Goal: Information Seeking & Learning: Learn about a topic

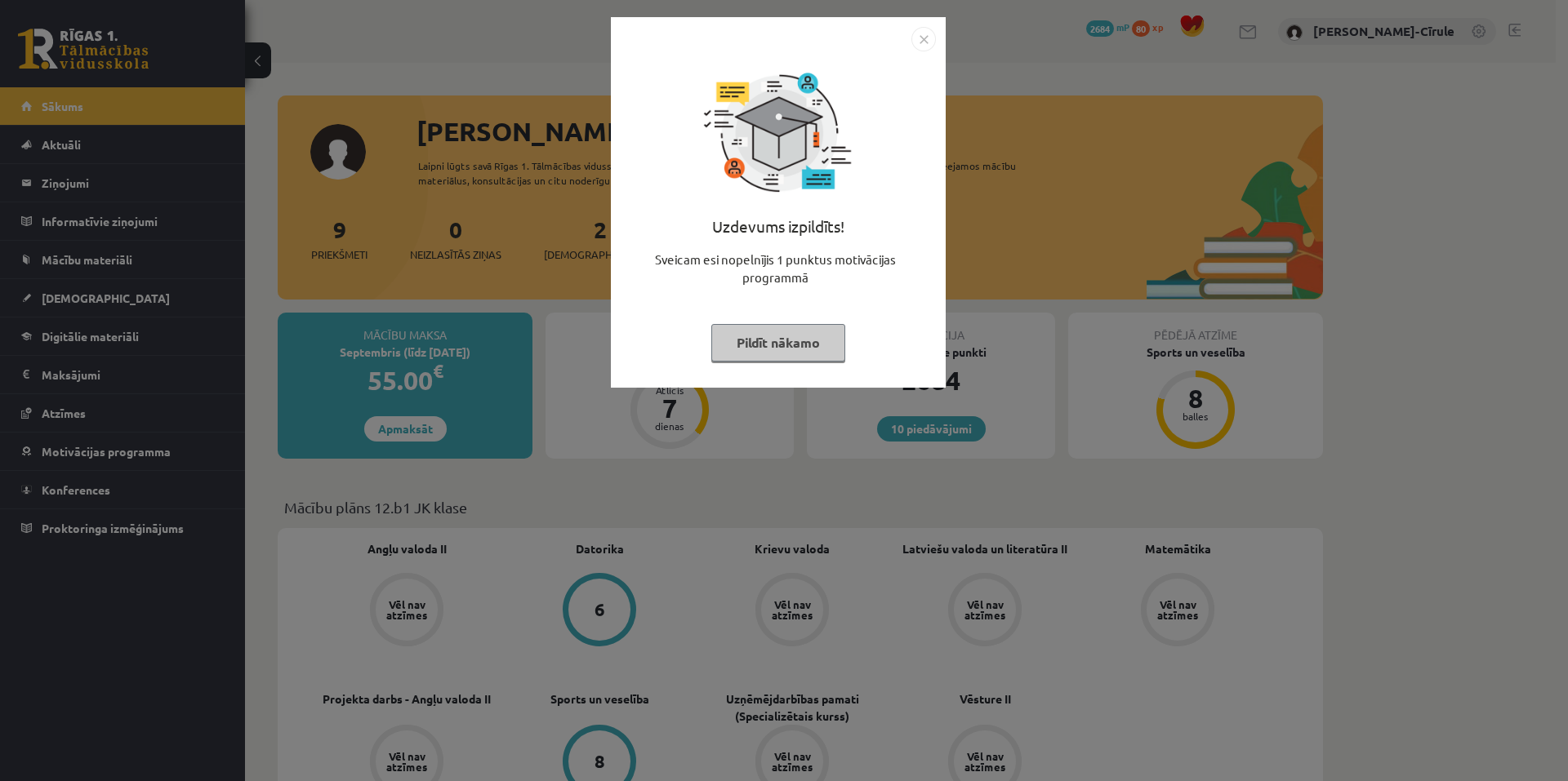
click at [766, 359] on button "Pildīt nākamo" at bounding box center [778, 343] width 134 height 37
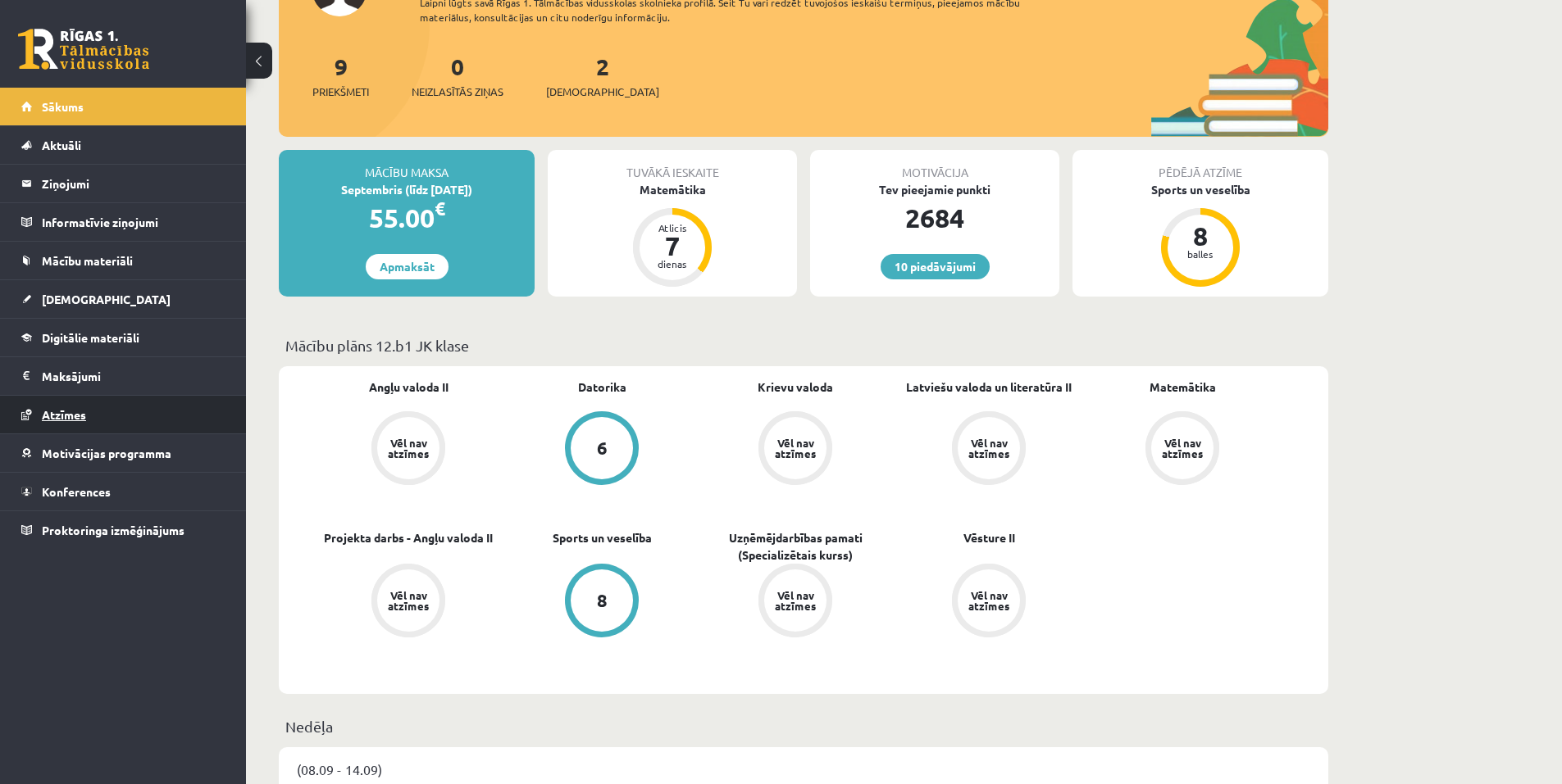
scroll to position [82, 0]
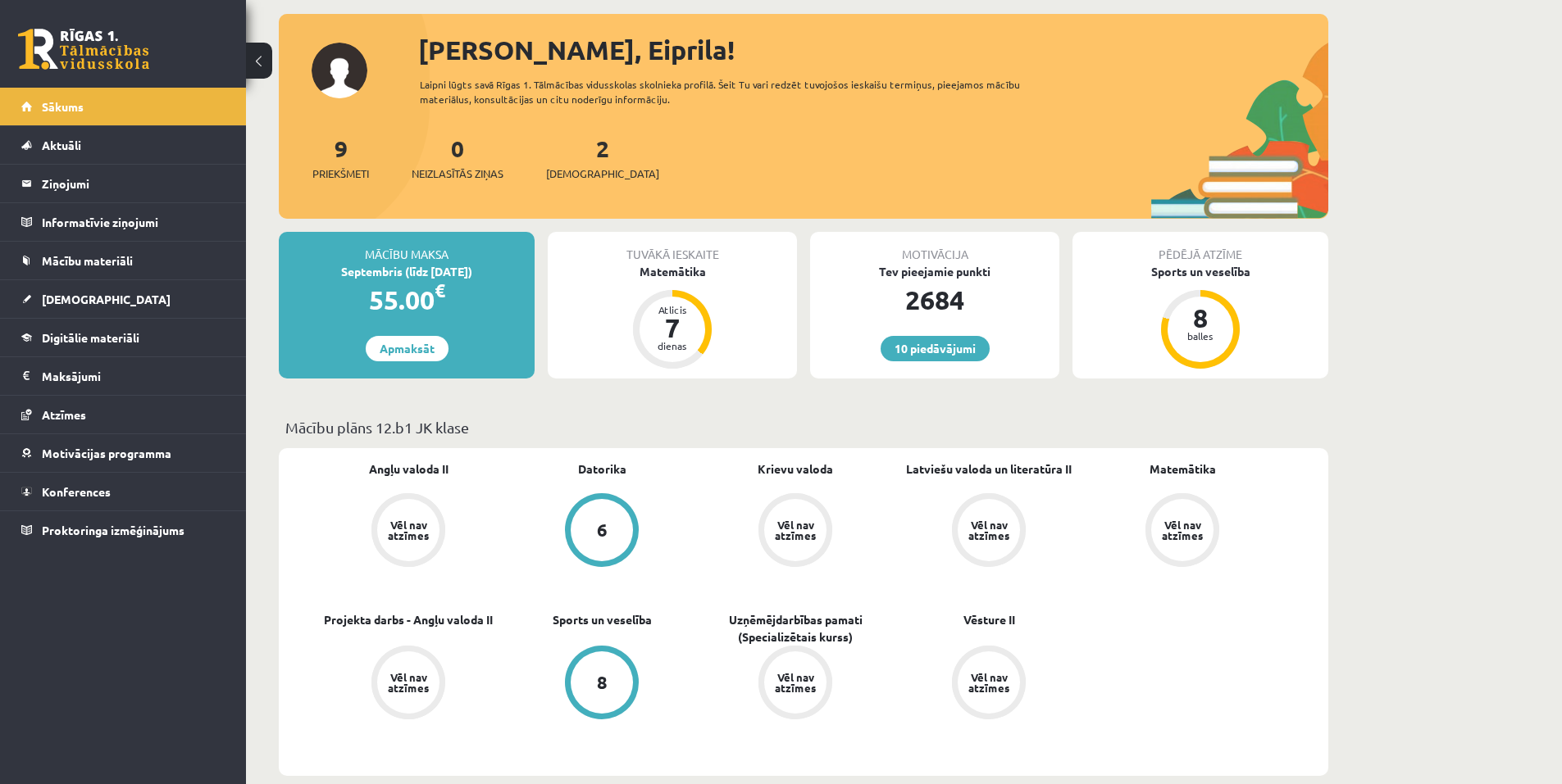
drag, startPoint x: 626, startPoint y: 418, endPoint x: 635, endPoint y: 428, distance: 13.5
click at [631, 422] on p "Mācību plāns 12.b1 JK klase" at bounding box center [803, 427] width 1036 height 23
drag, startPoint x: 472, startPoint y: 431, endPoint x: 285, endPoint y: 436, distance: 187.1
click at [285, 436] on p "Mācību plāns 12.b1 JK klase" at bounding box center [803, 427] width 1036 height 23
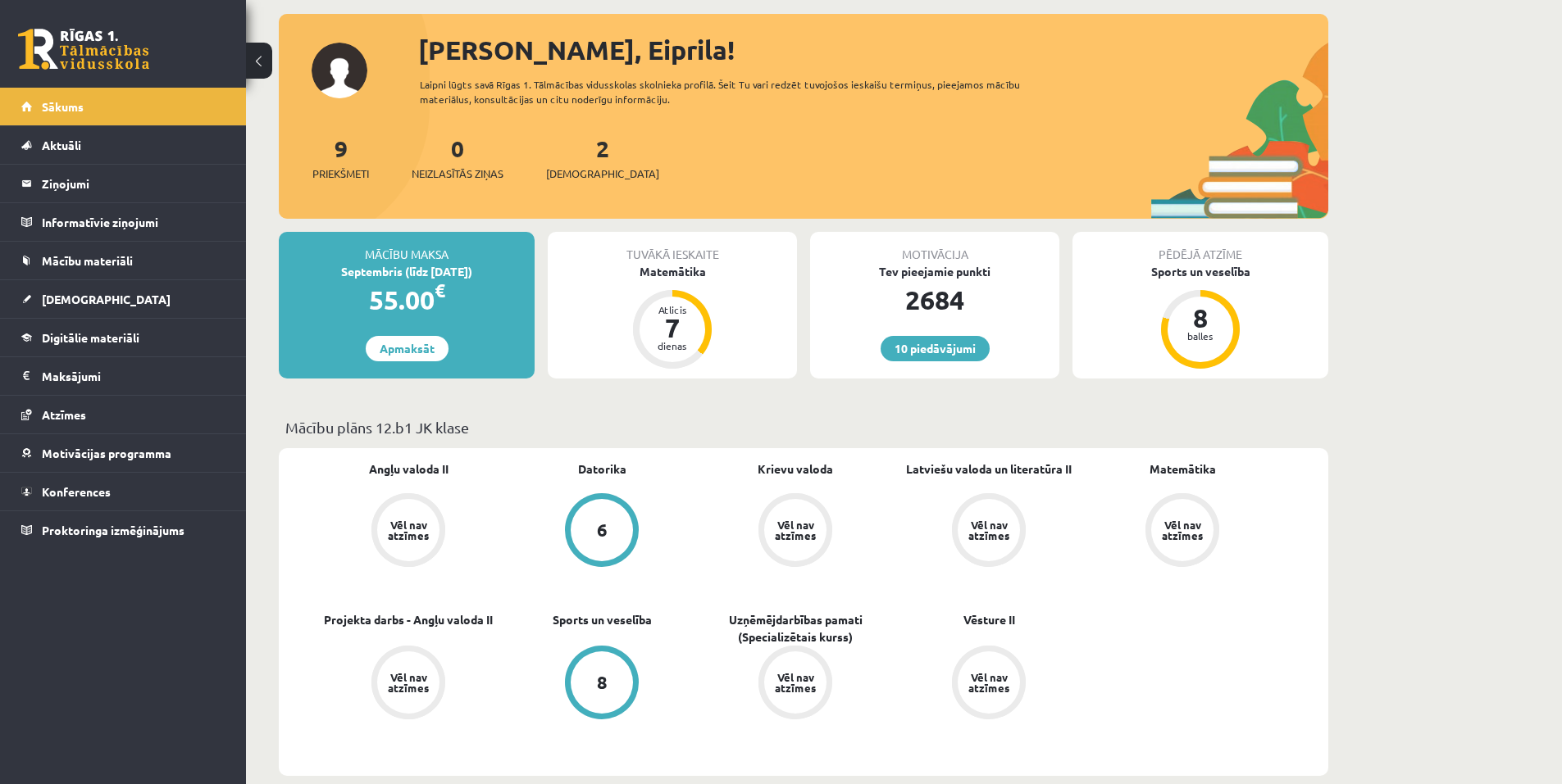
click at [658, 433] on p "Mācību plāns 12.b1 JK klase" at bounding box center [803, 427] width 1036 height 23
click at [92, 263] on span "Mācību materiāli" at bounding box center [87, 260] width 91 height 15
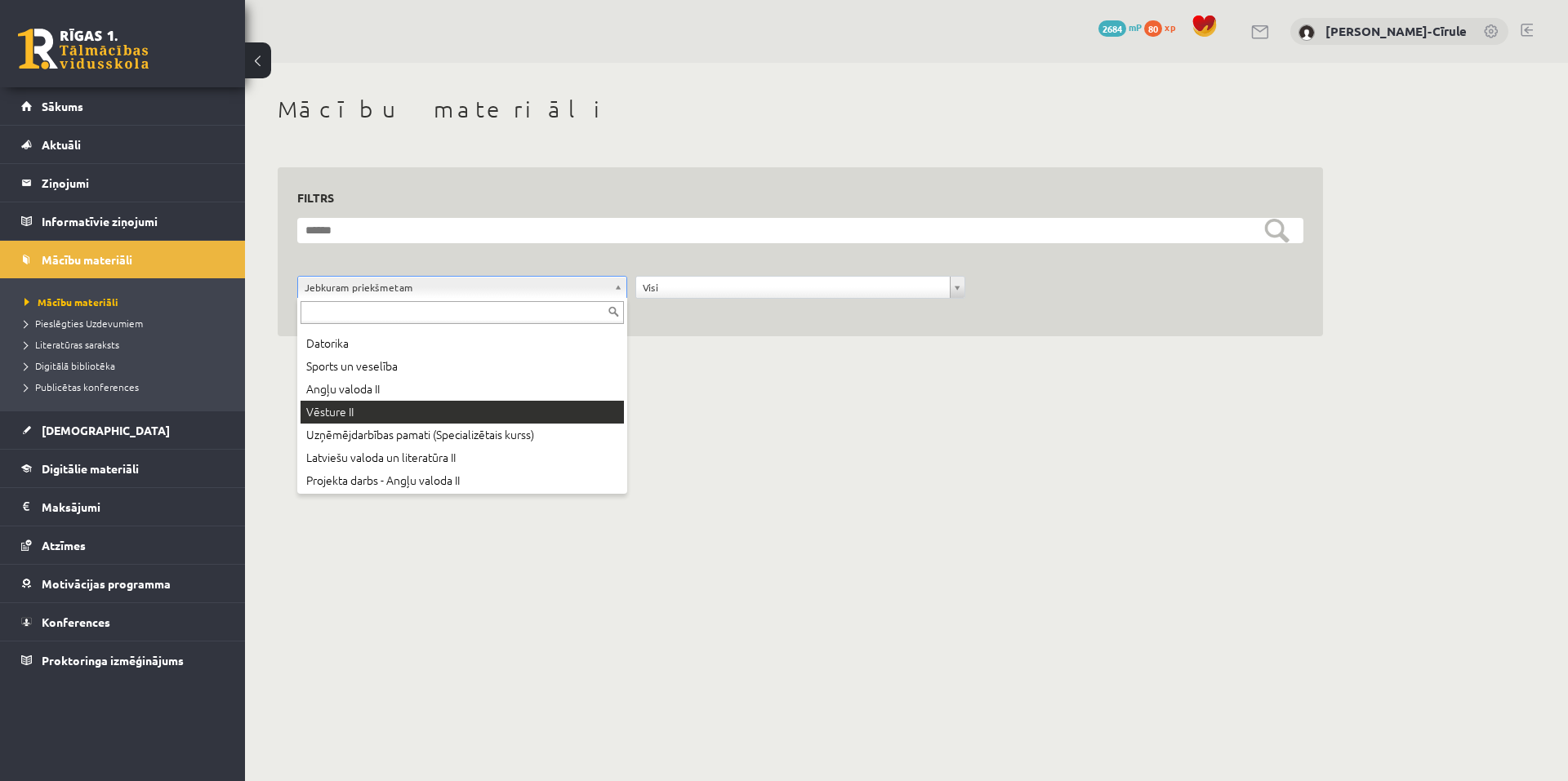
scroll to position [66, 0]
drag, startPoint x: 931, startPoint y: 463, endPoint x: 916, endPoint y: 457, distance: 16.2
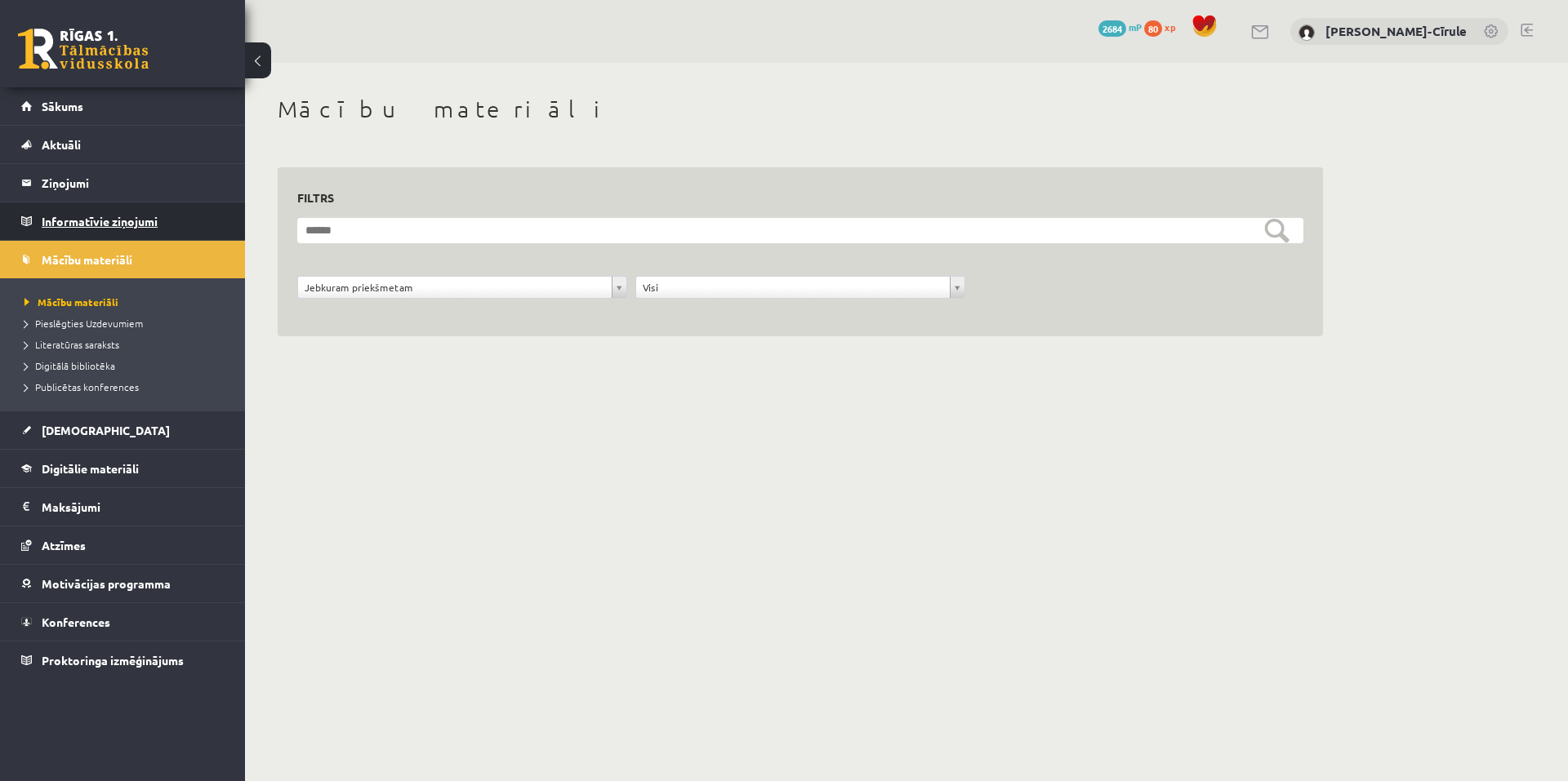
click at [109, 214] on legend "Informatīvie ziņojumi 0" at bounding box center [133, 221] width 183 height 37
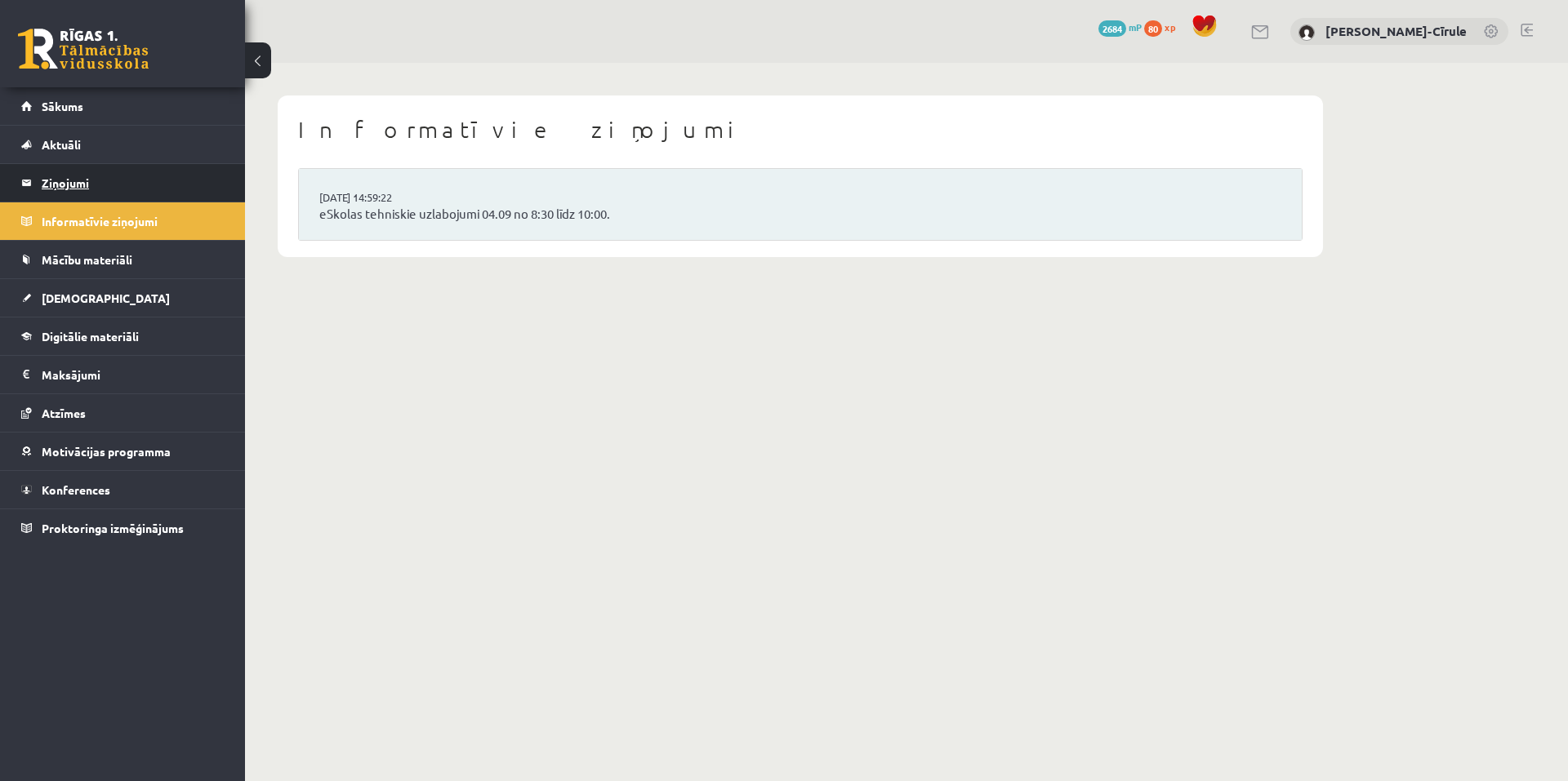
click at [92, 179] on legend "Ziņojumi 0" at bounding box center [133, 183] width 183 height 37
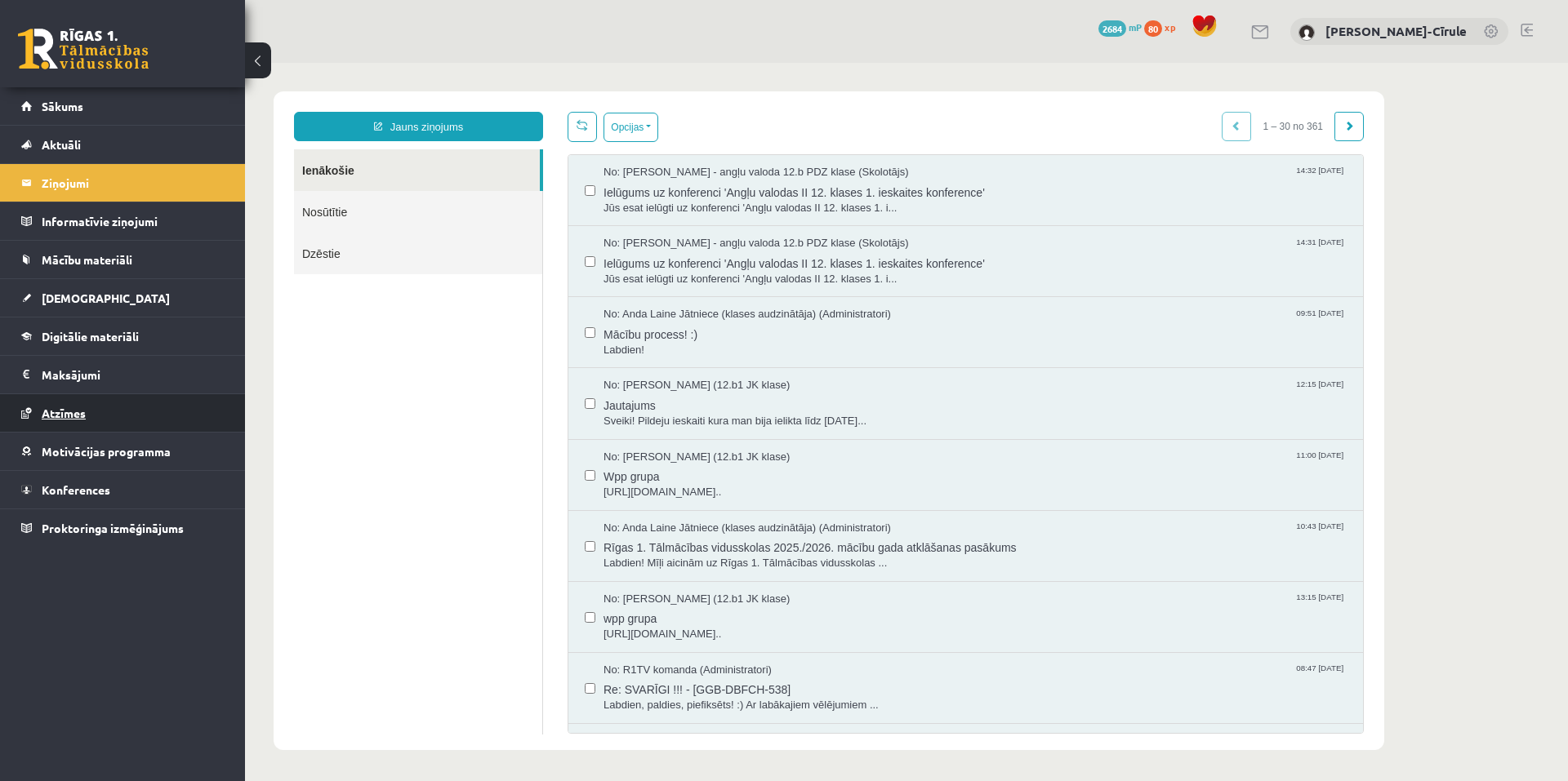
click at [115, 425] on link "Atzīmes" at bounding box center [123, 413] width 204 height 37
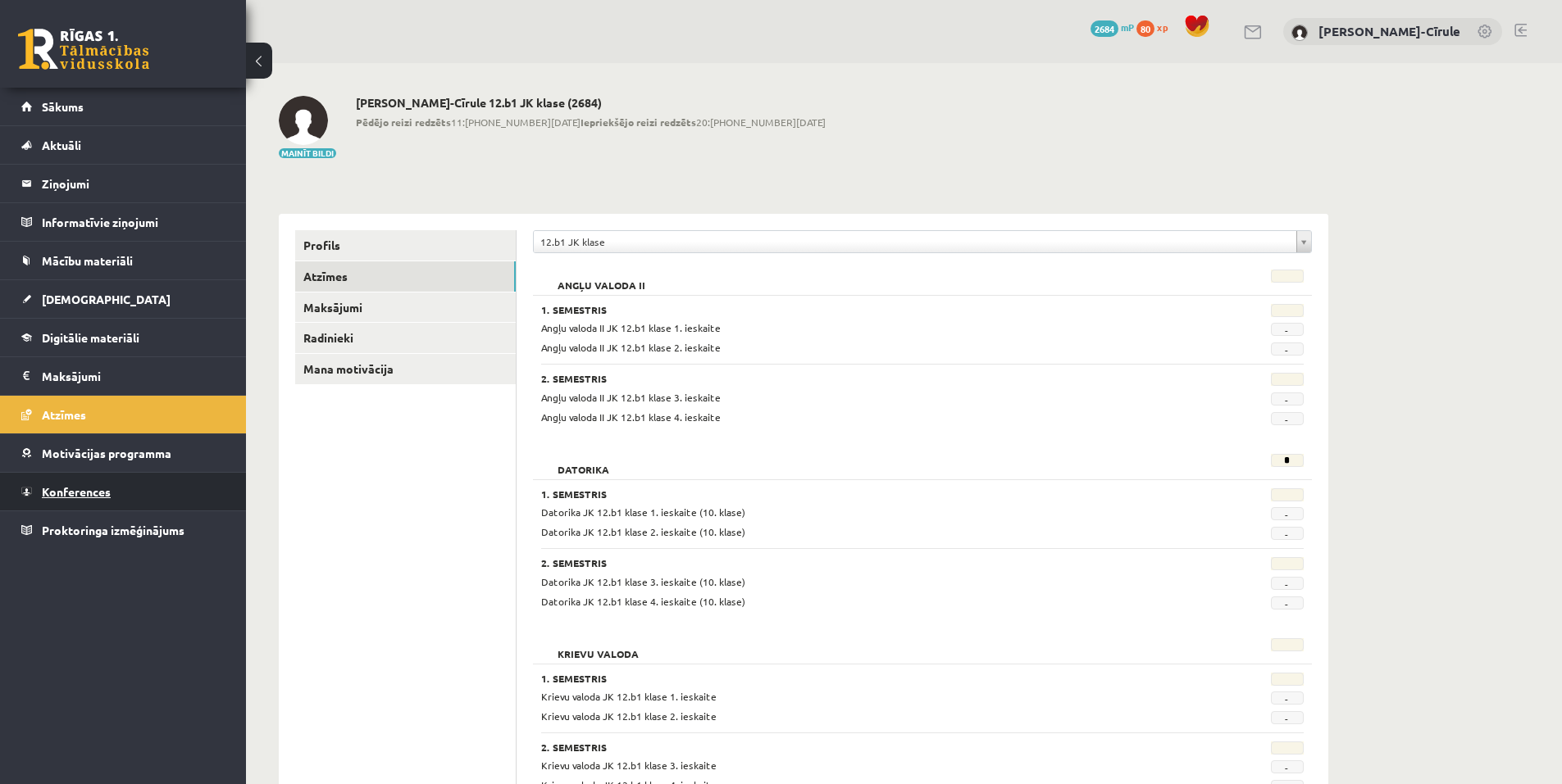
click at [92, 496] on span "Konferences" at bounding box center [77, 491] width 69 height 15
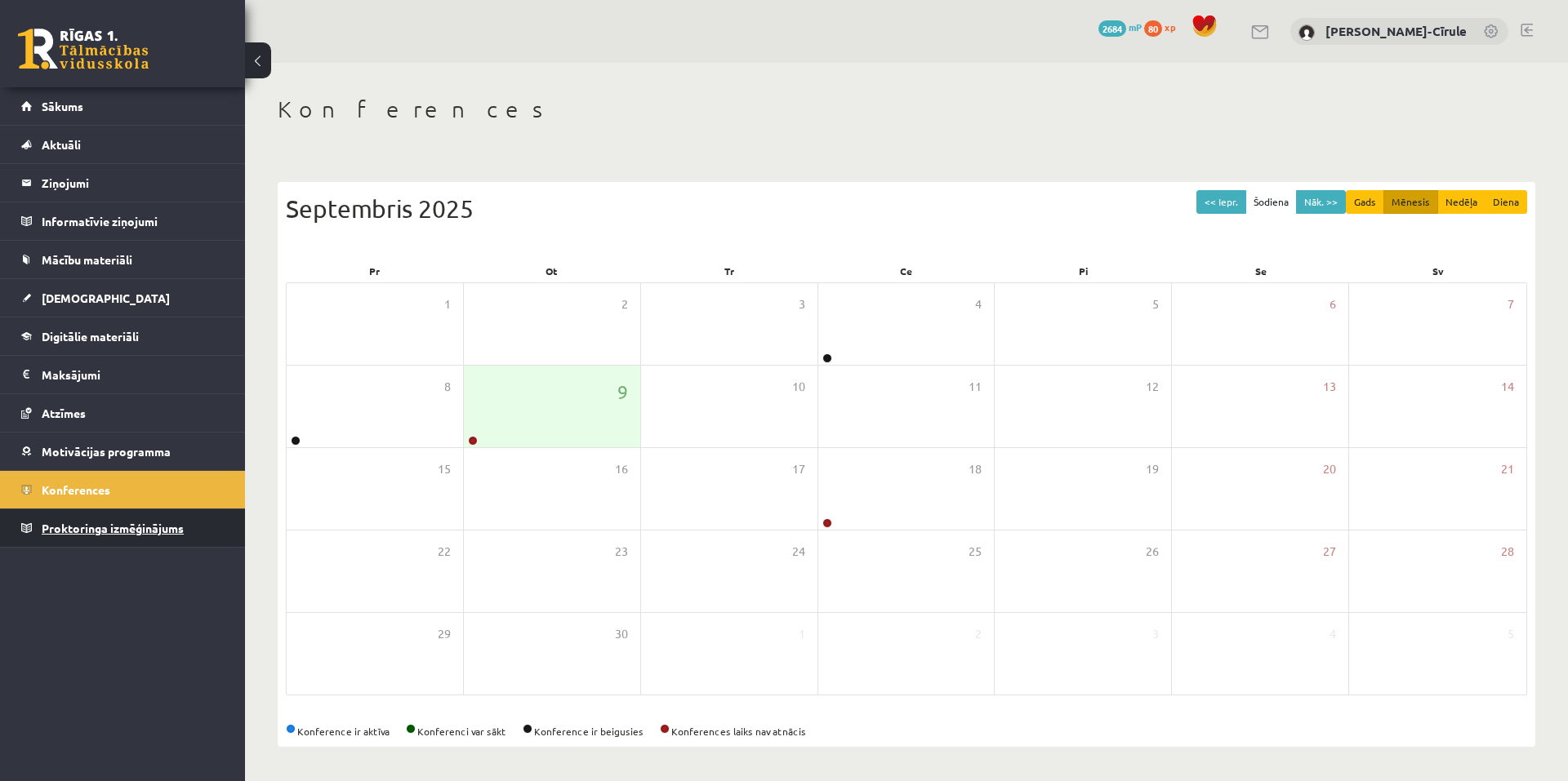
click at [119, 534] on link "Proktoringa izmēģinājums" at bounding box center [123, 528] width 204 height 37
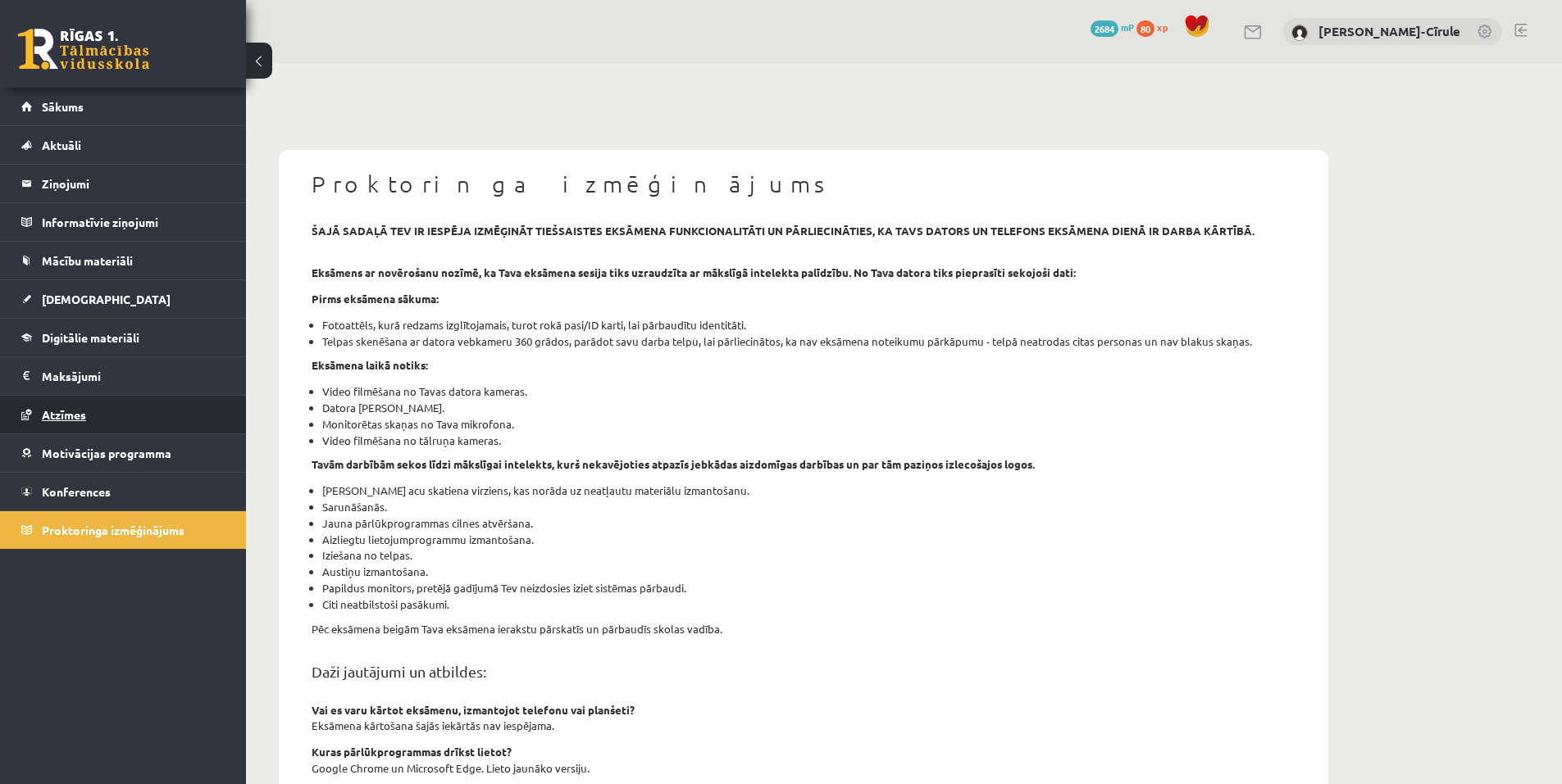
click at [87, 423] on link "Atzīmes" at bounding box center [124, 415] width 204 height 37
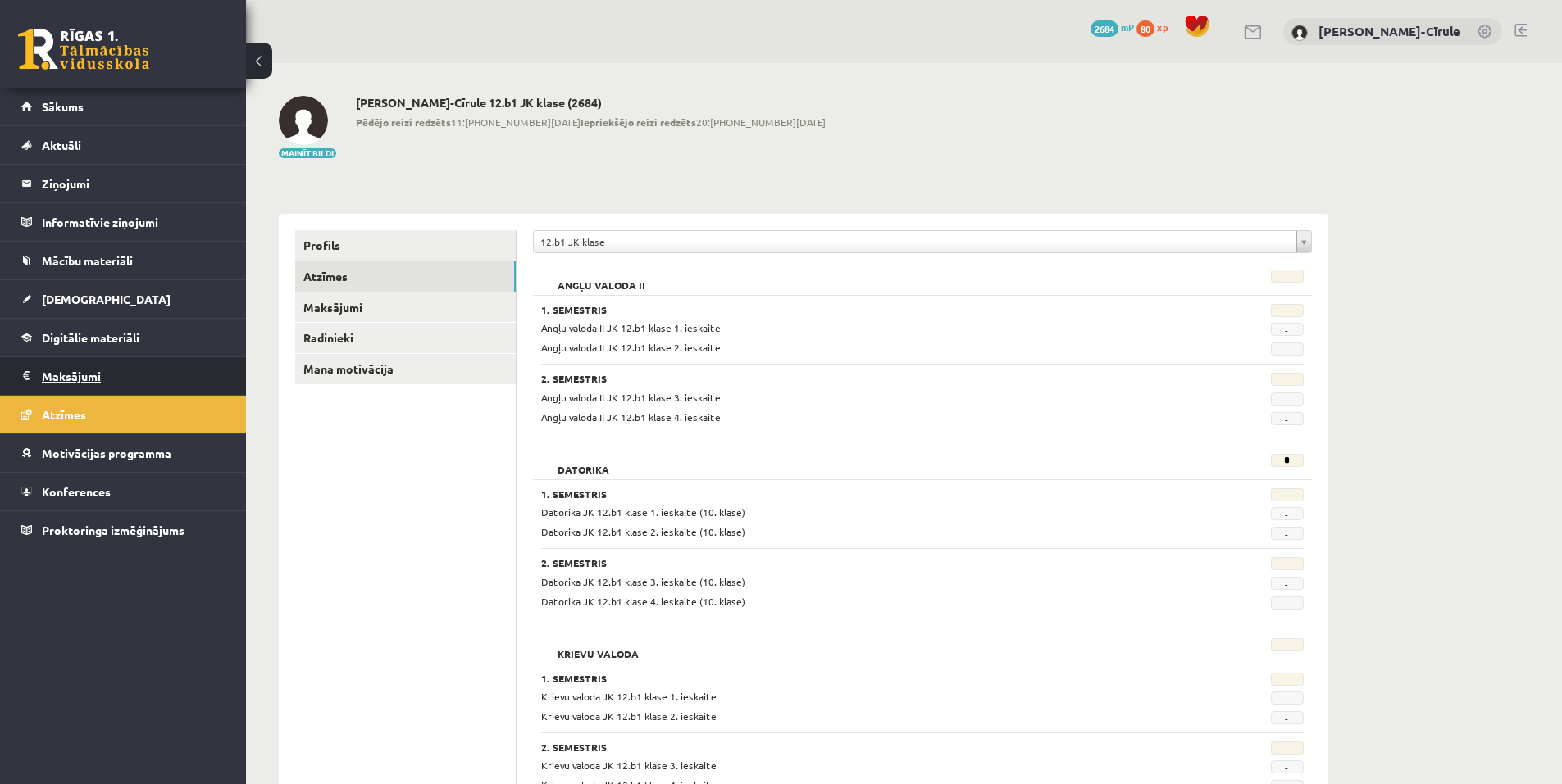
click at [87, 378] on legend "Maksājumi 0" at bounding box center [134, 376] width 184 height 37
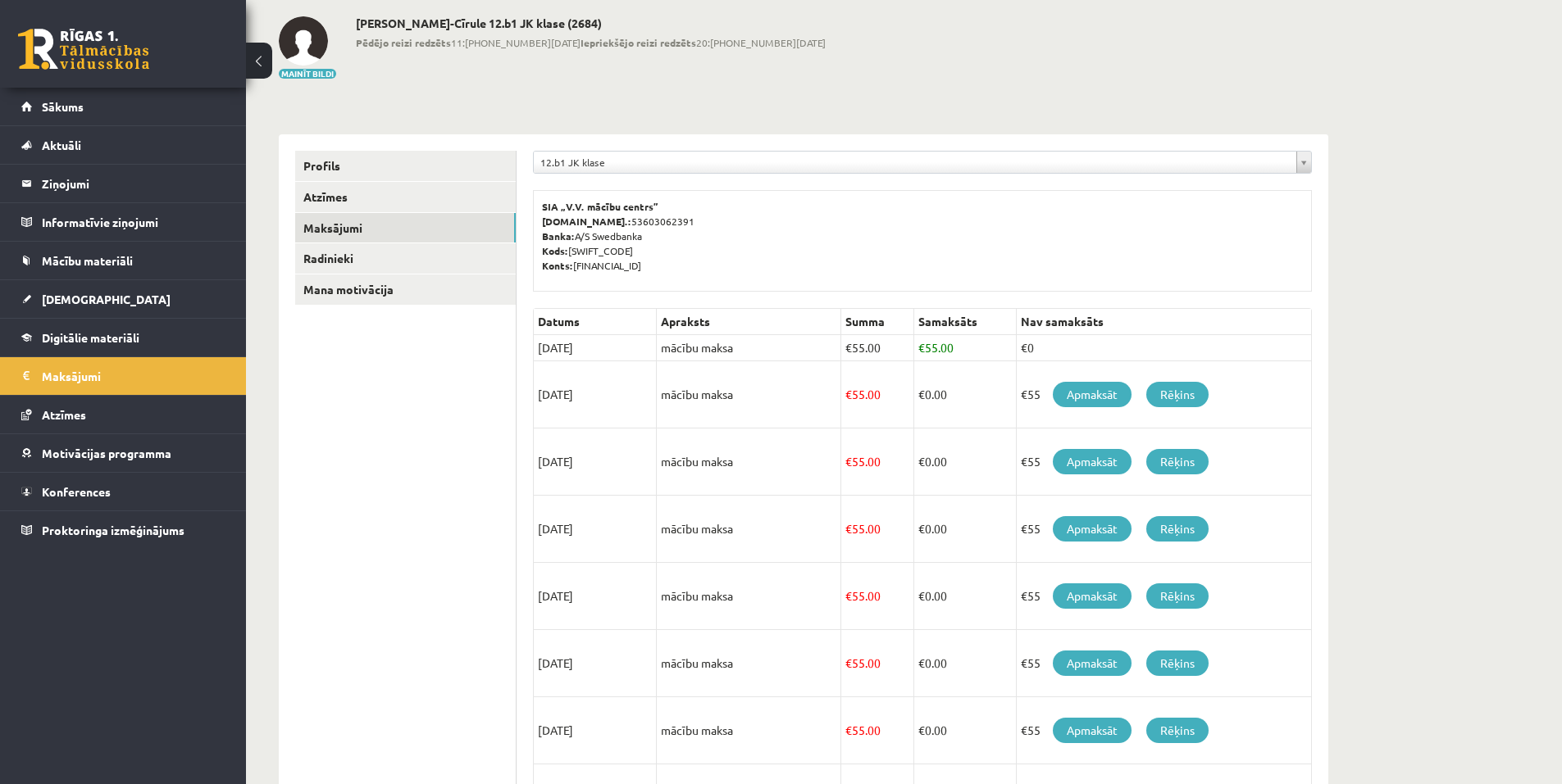
scroll to position [82, 0]
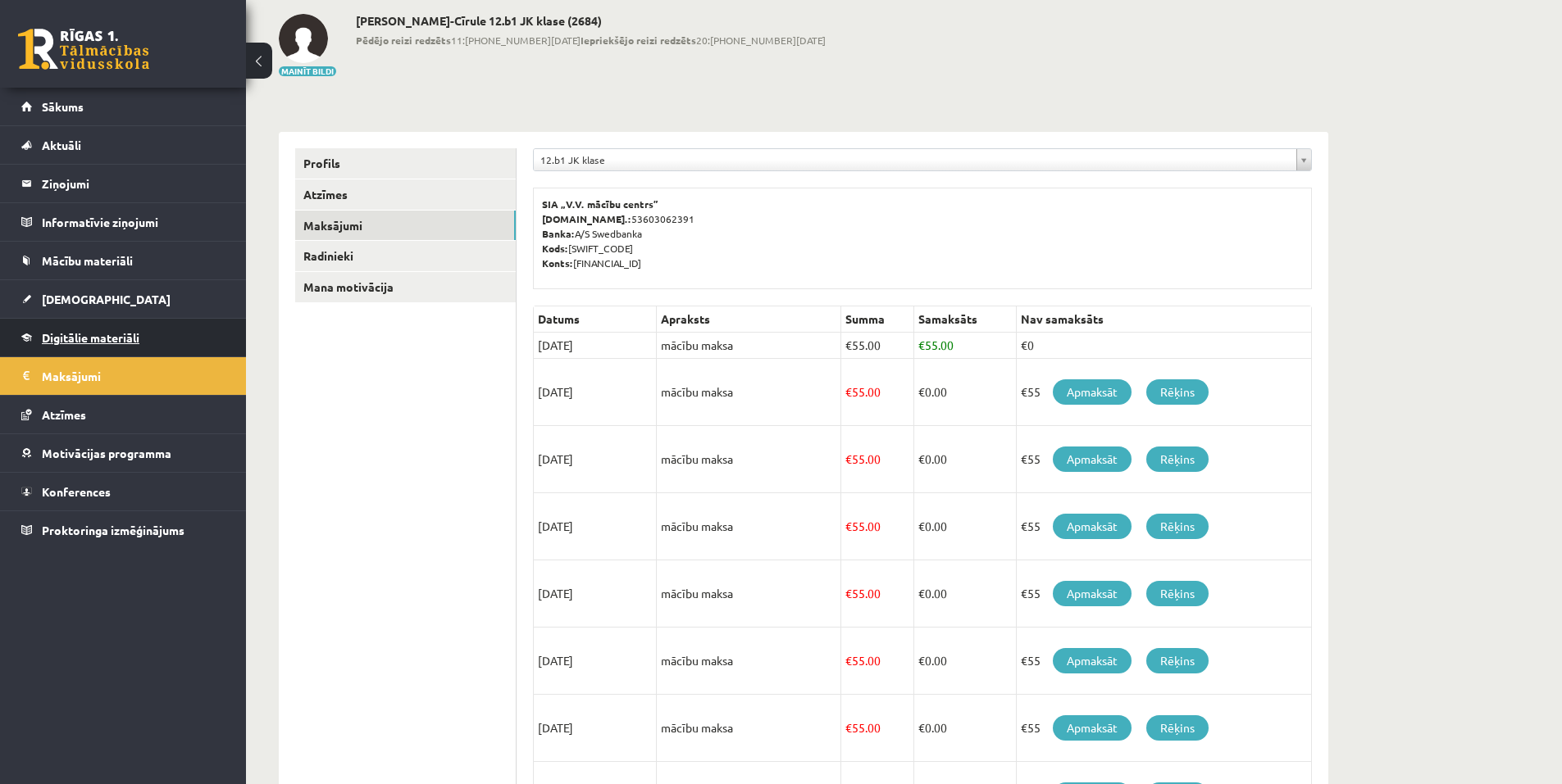
click at [77, 329] on link "Digitālie materiāli" at bounding box center [124, 337] width 204 height 37
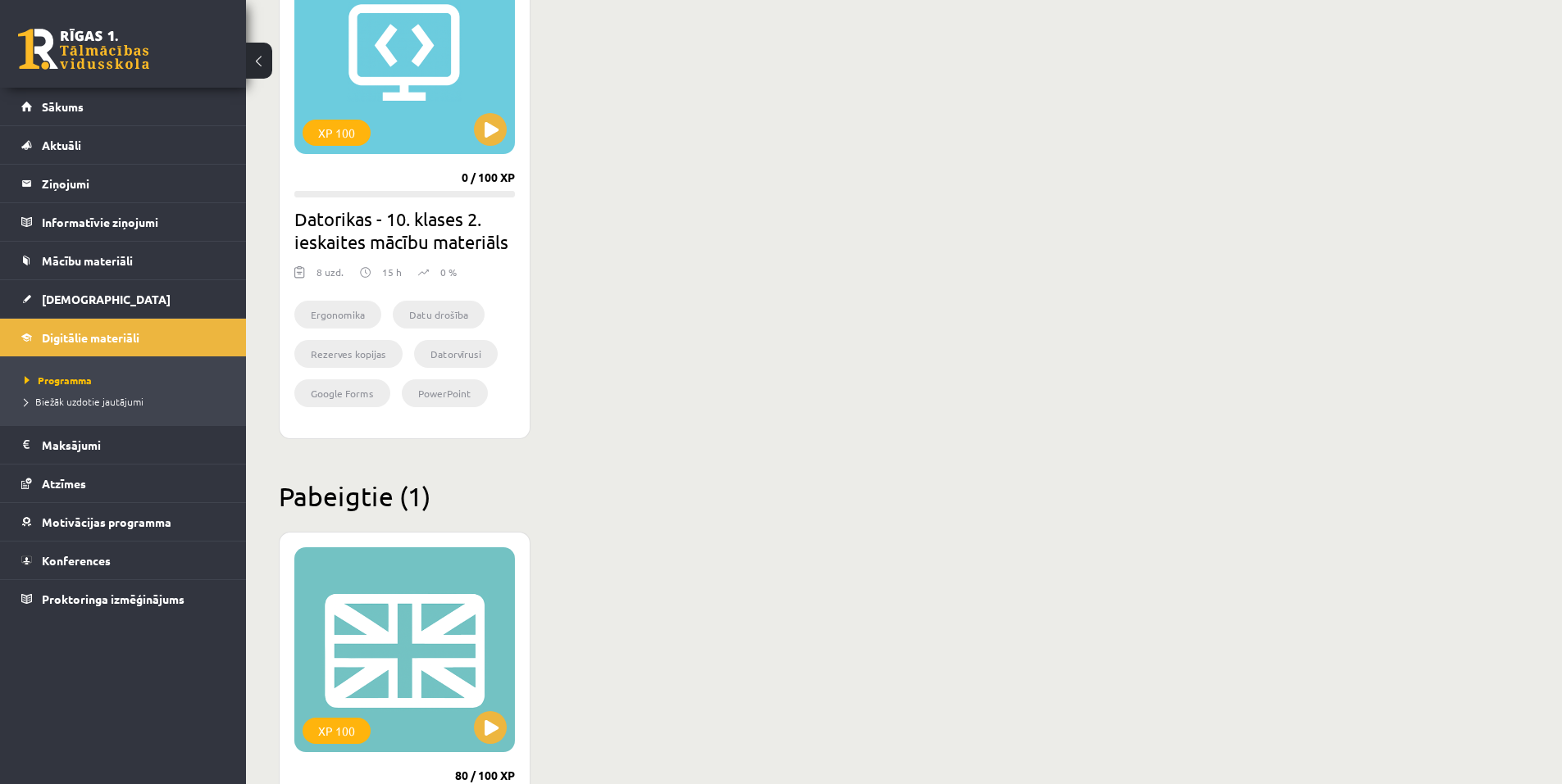
scroll to position [1885, 0]
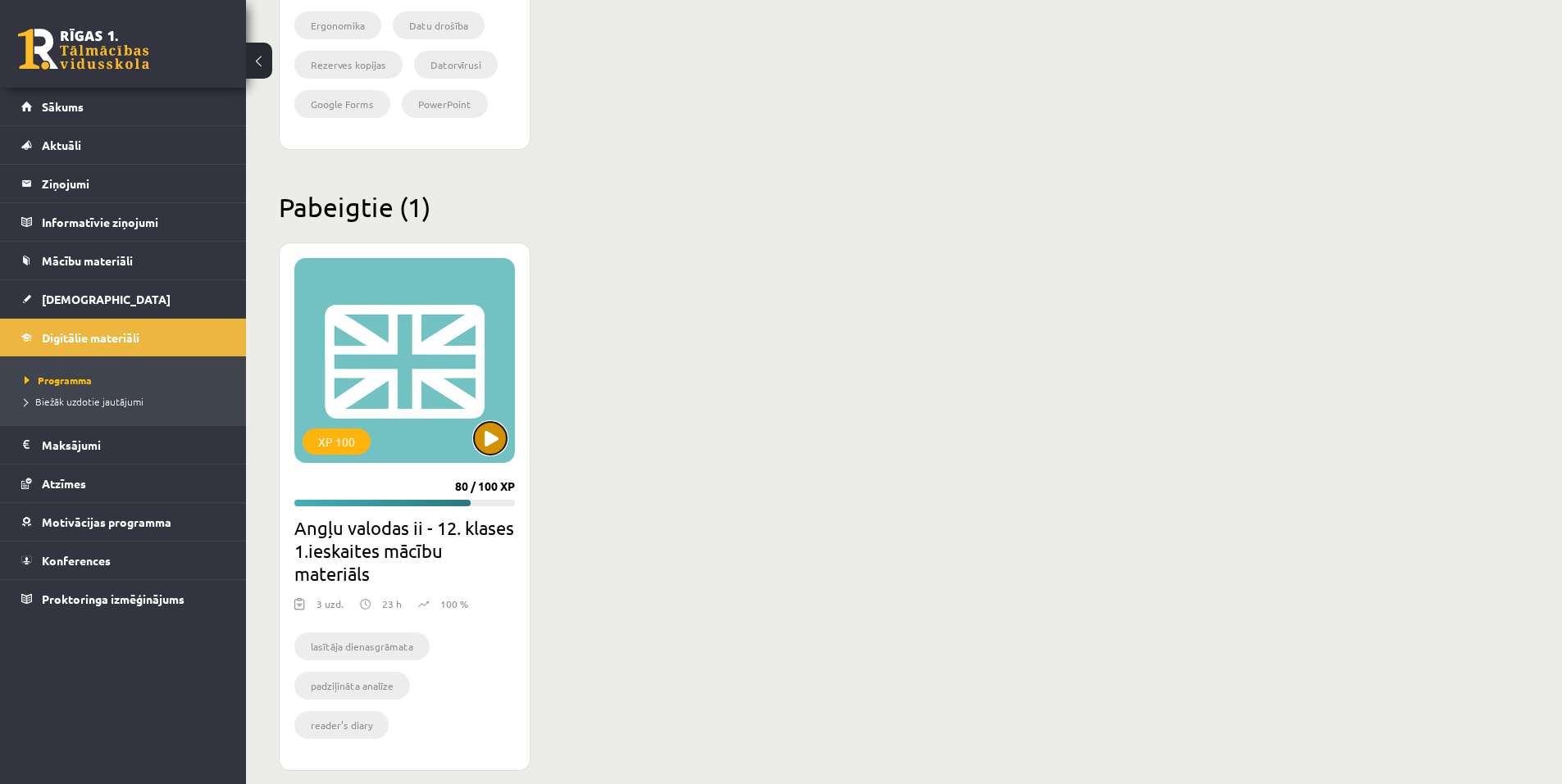
click at [476, 442] on button at bounding box center [490, 438] width 32 height 32
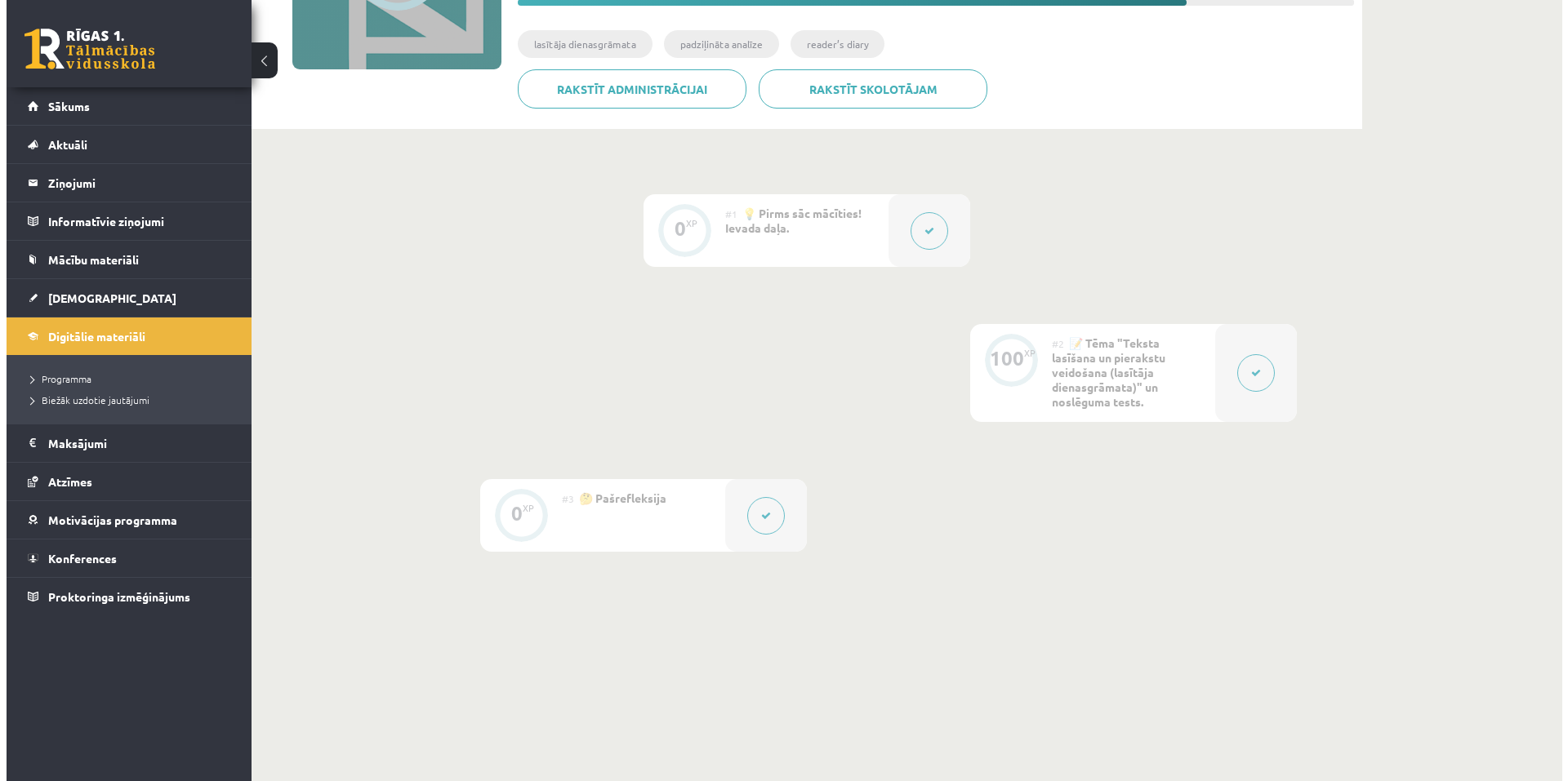
scroll to position [158, 0]
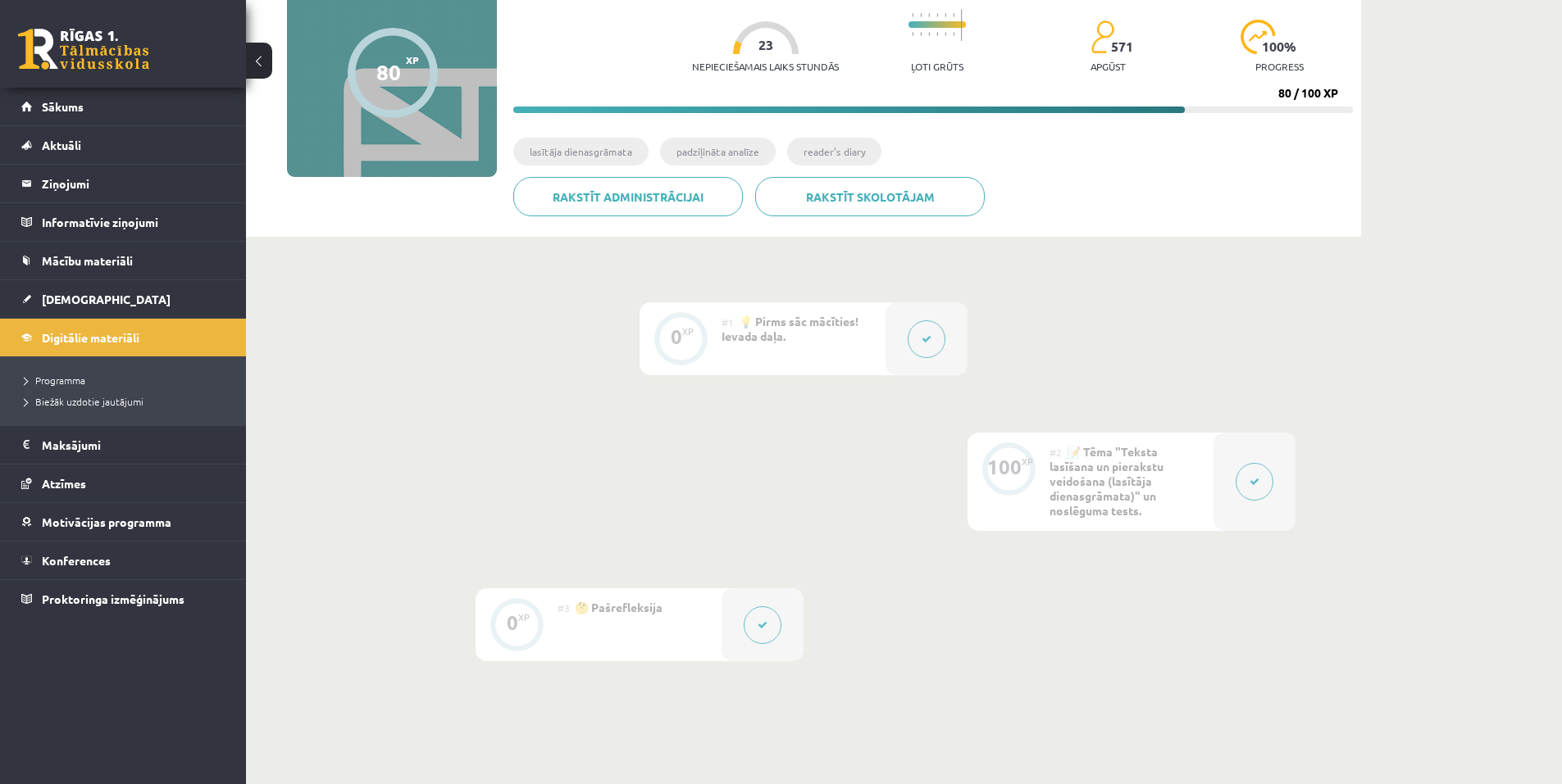
click at [925, 342] on icon at bounding box center [927, 339] width 10 height 10
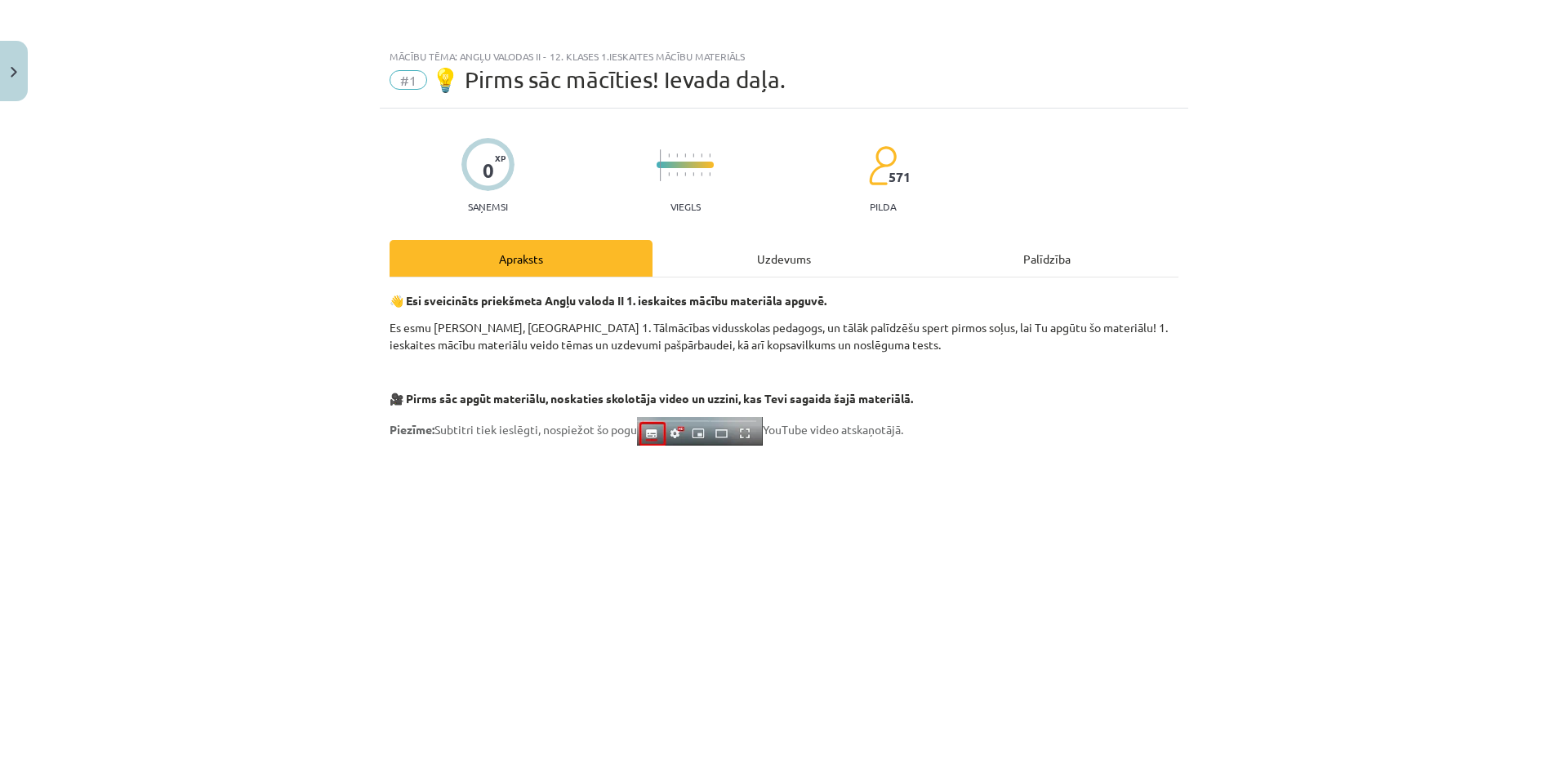
click at [799, 266] on div "Uzdevums" at bounding box center [783, 258] width 263 height 37
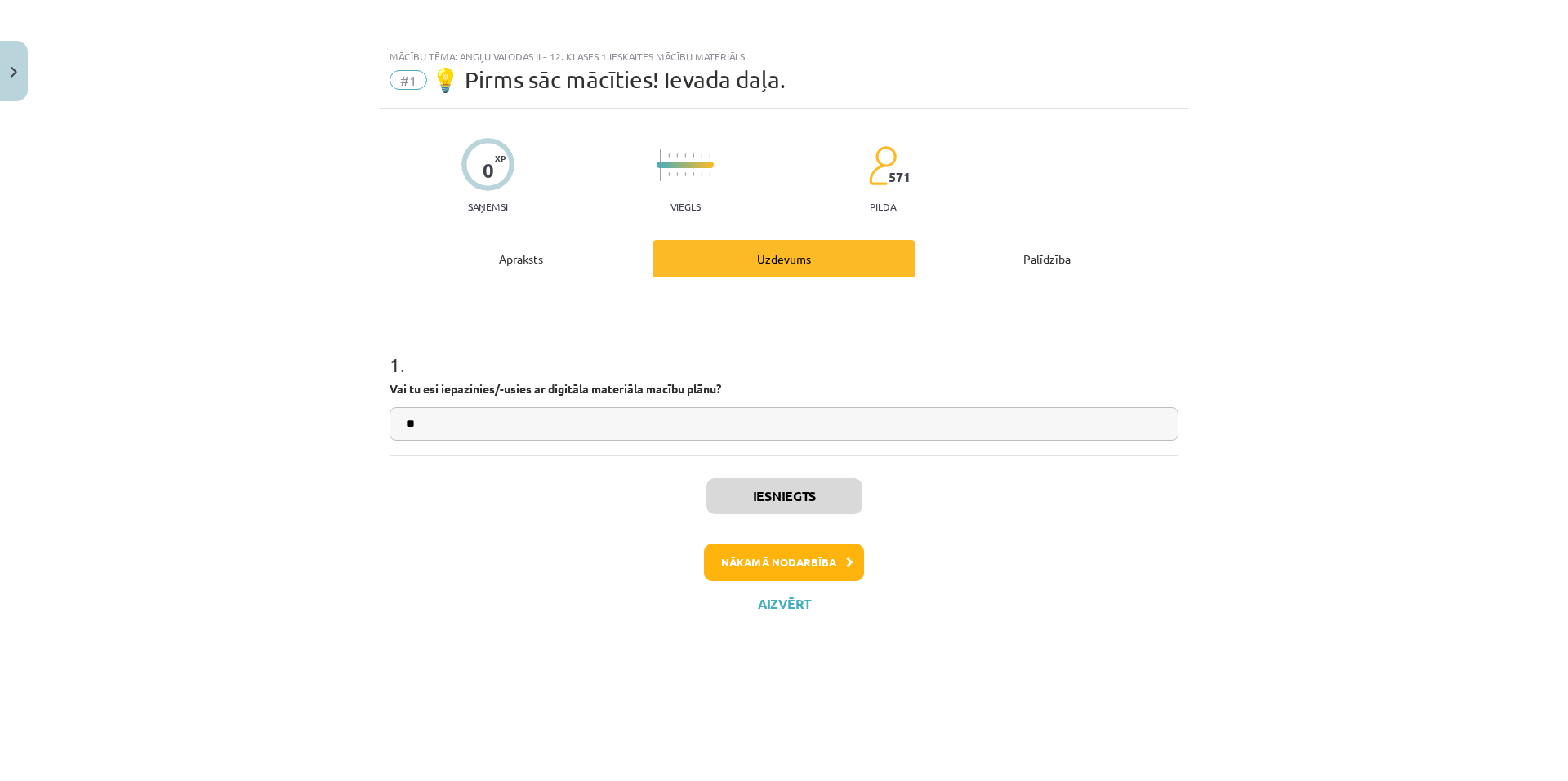
click at [530, 263] on div "Apraksts" at bounding box center [521, 258] width 263 height 37
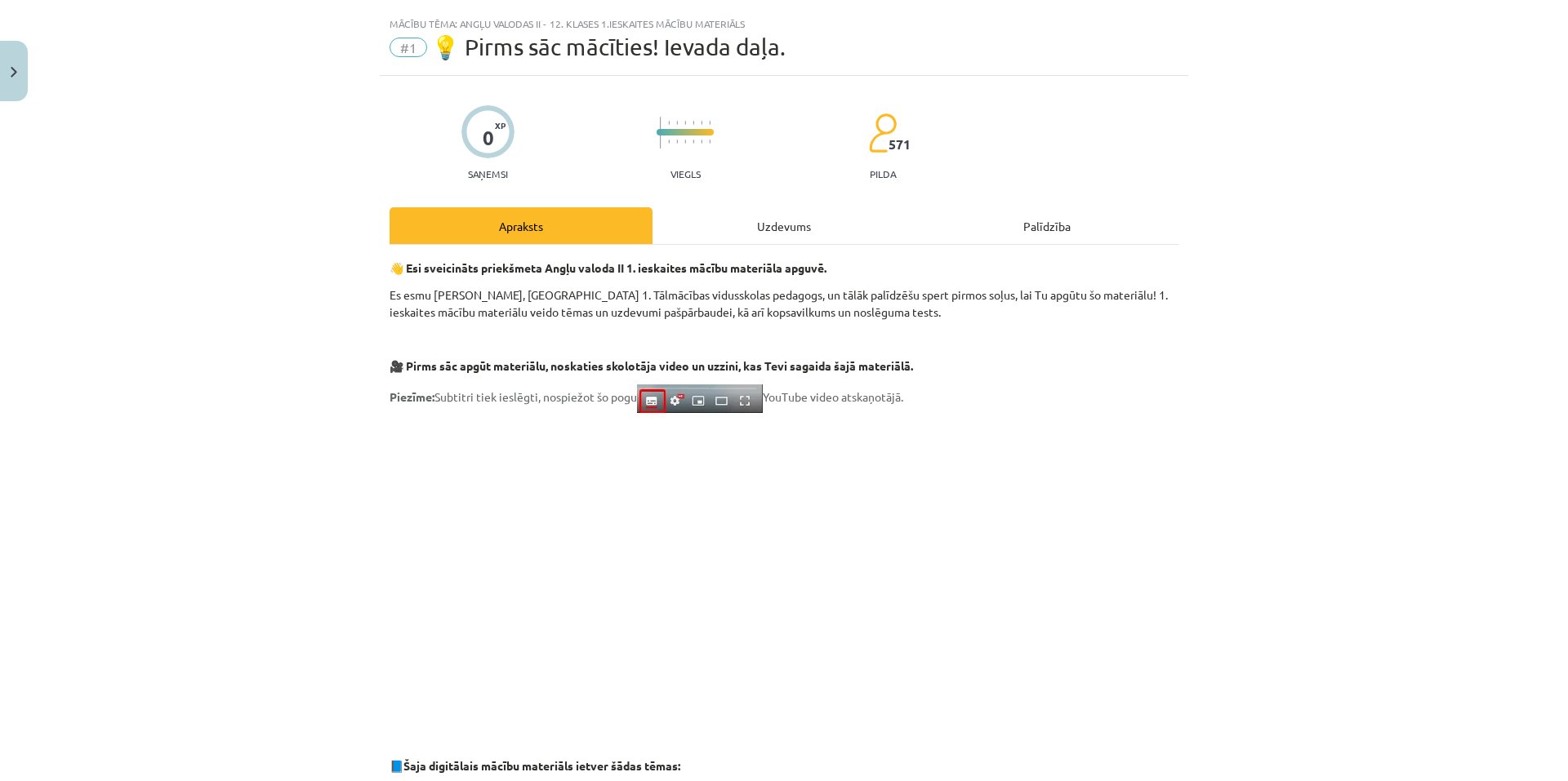
scroll to position [0, 0]
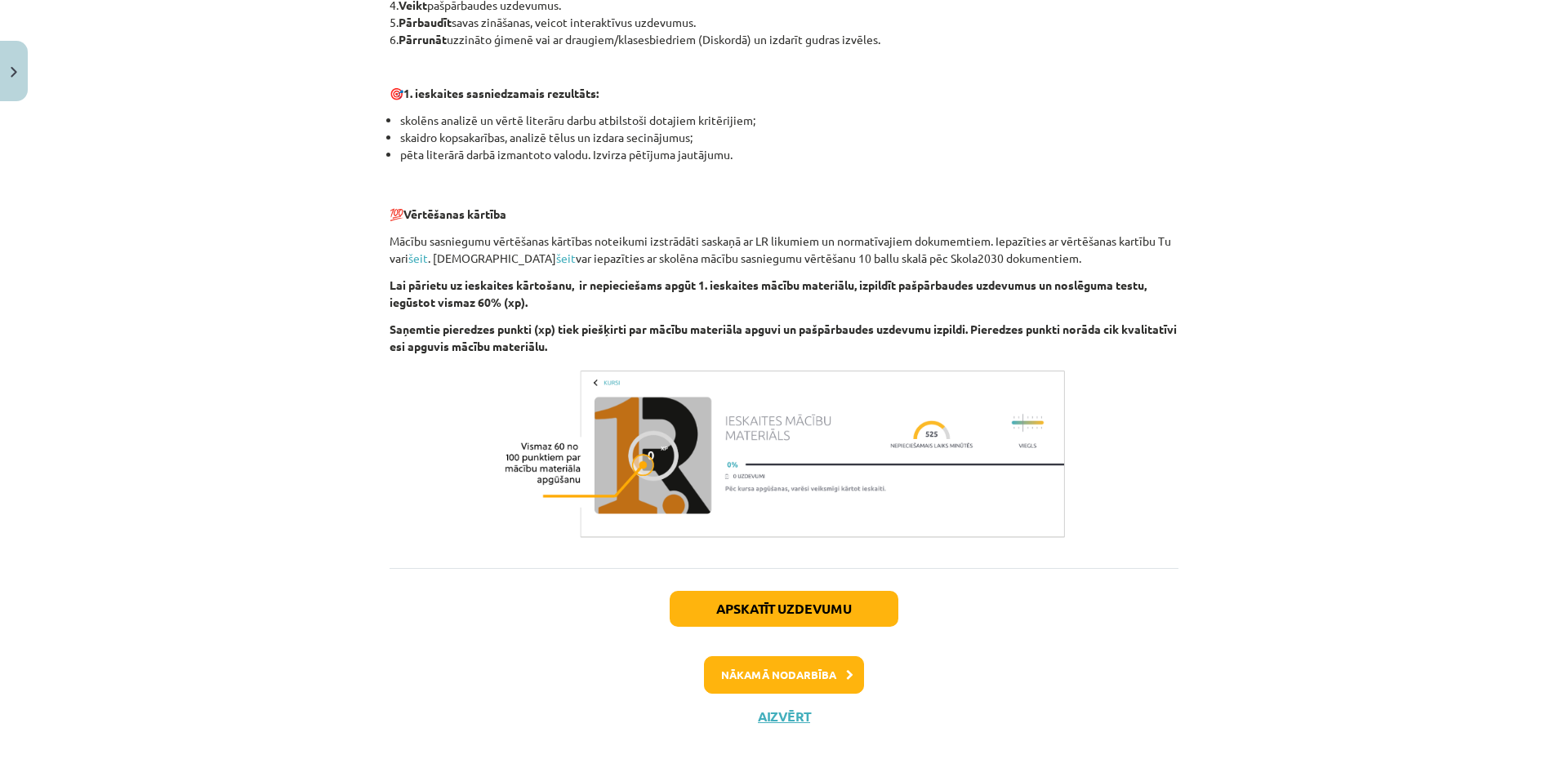
scroll to position [990, 0]
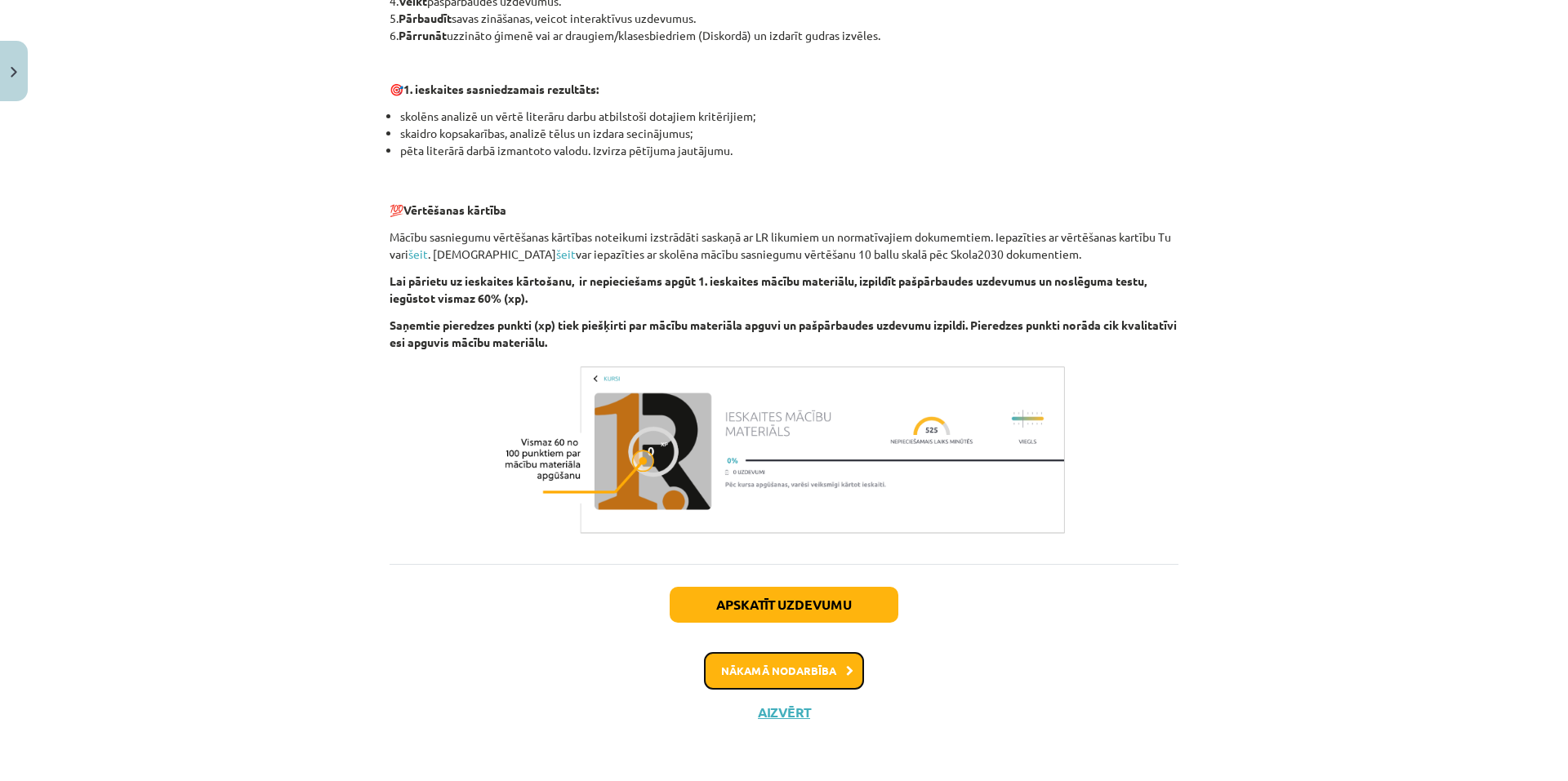
click at [789, 665] on button "Nākamā nodarbība" at bounding box center [783, 670] width 160 height 37
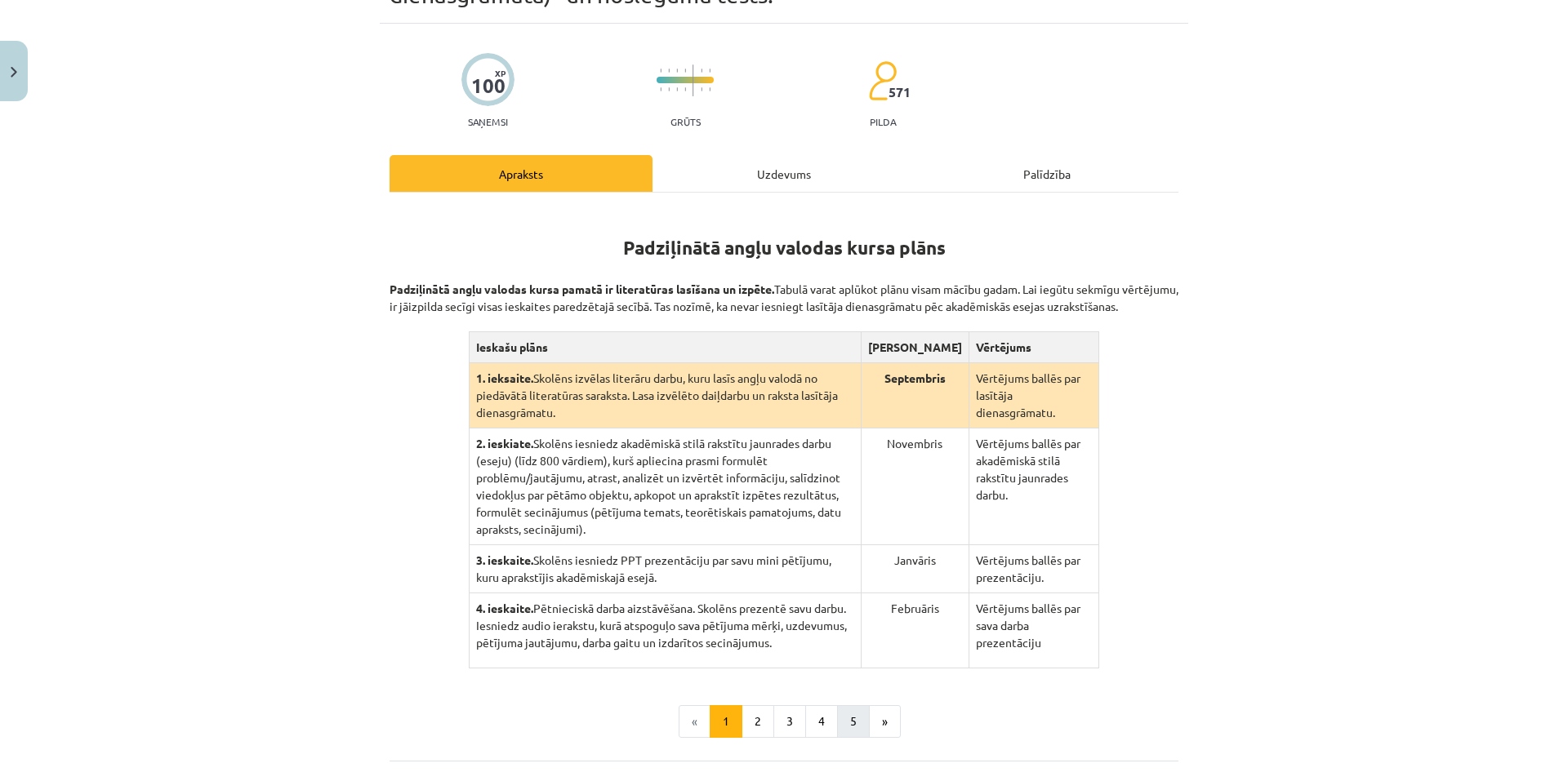
scroll to position [289, 0]
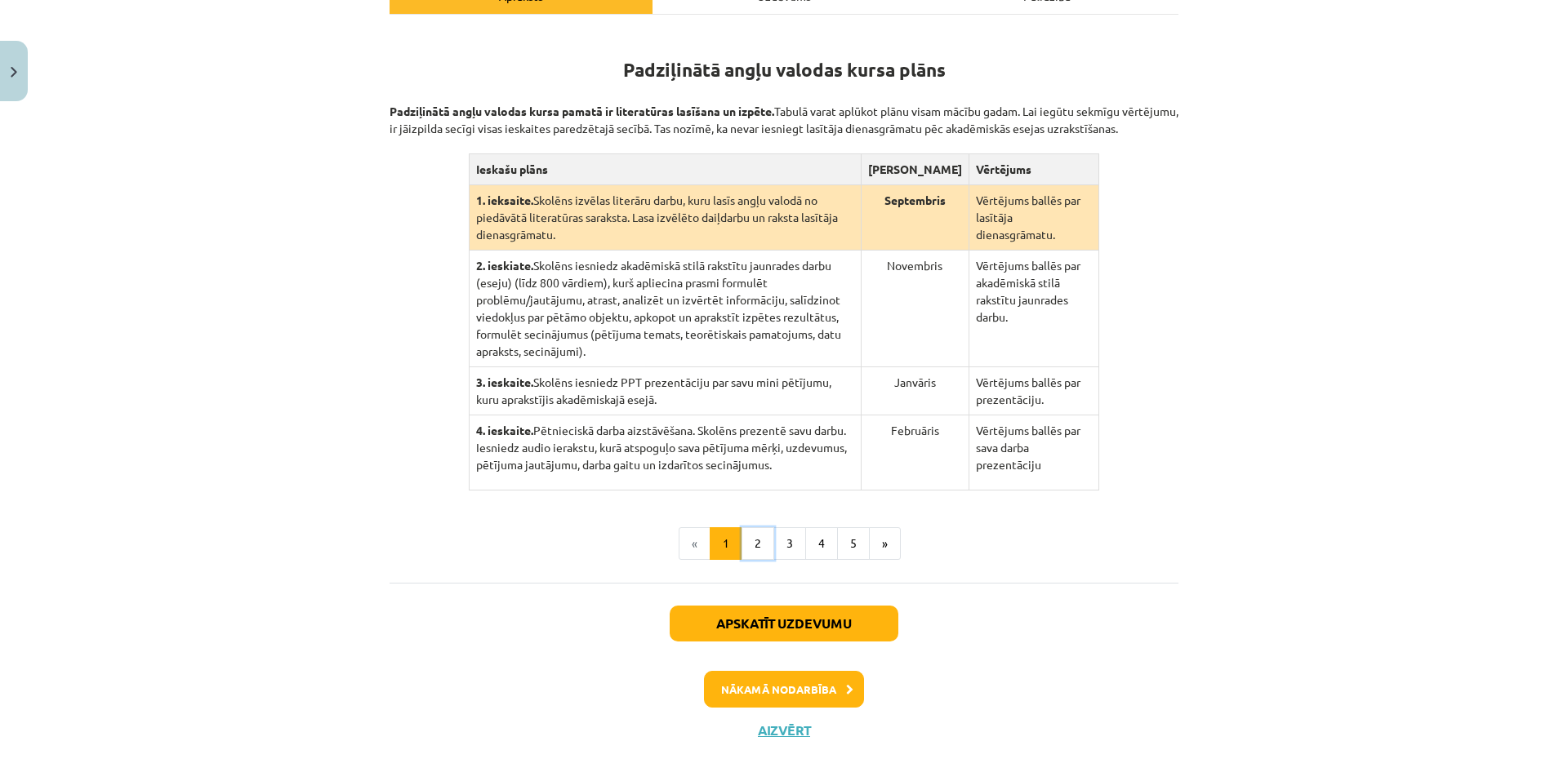
click at [742, 534] on button "2" at bounding box center [757, 543] width 32 height 32
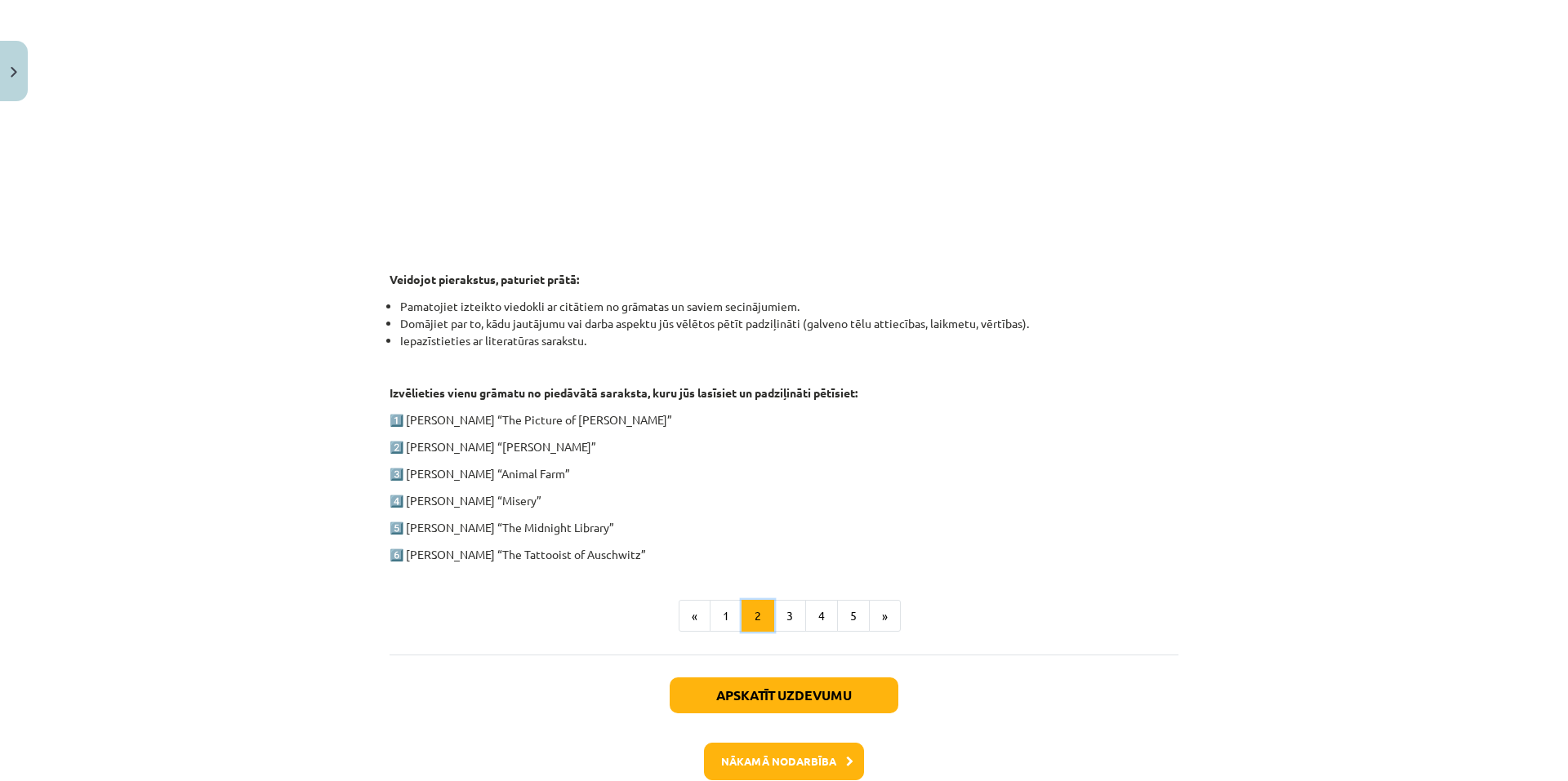
scroll to position [616, 0]
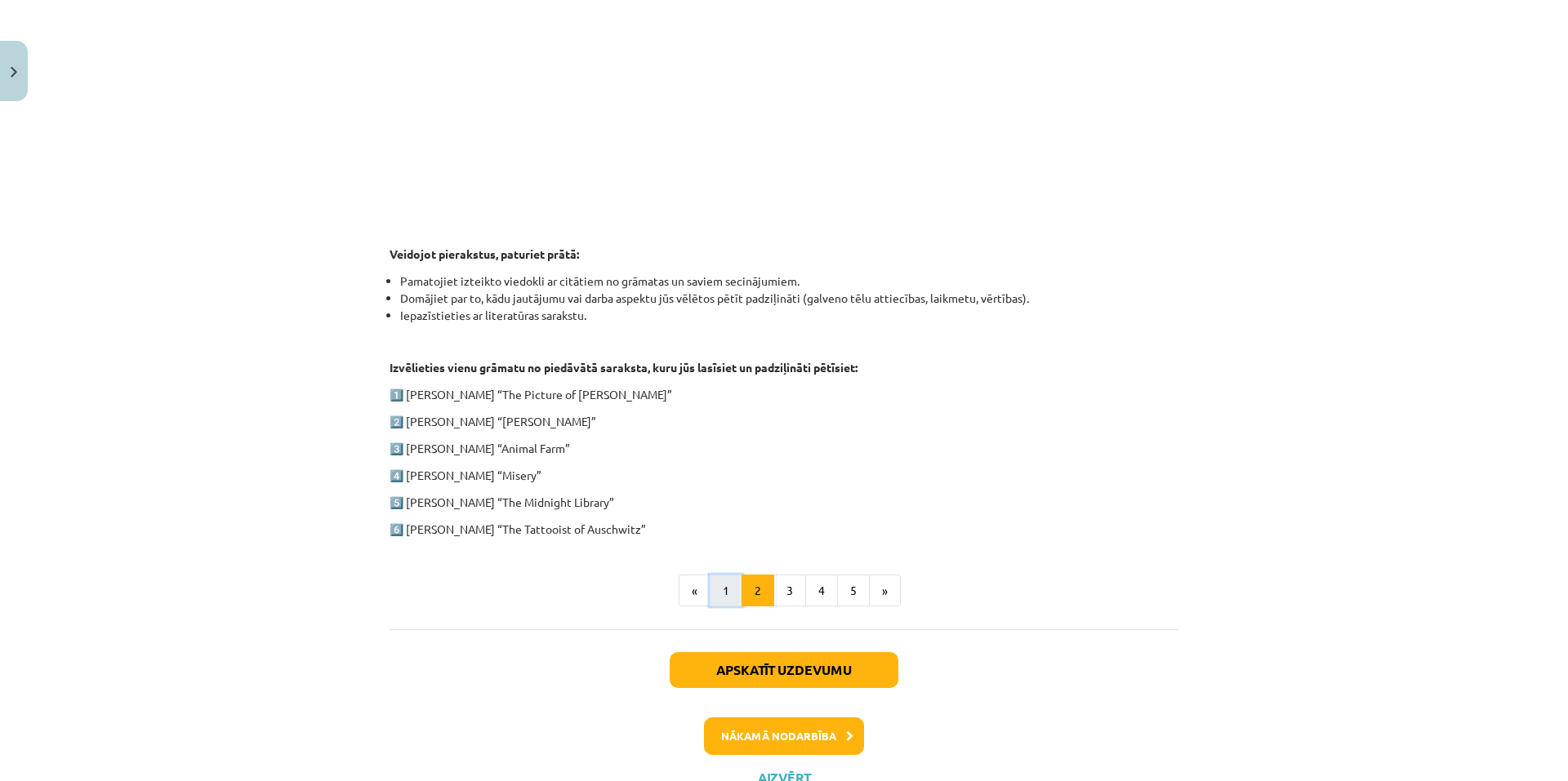
click at [715, 597] on button "1" at bounding box center [725, 590] width 32 height 32
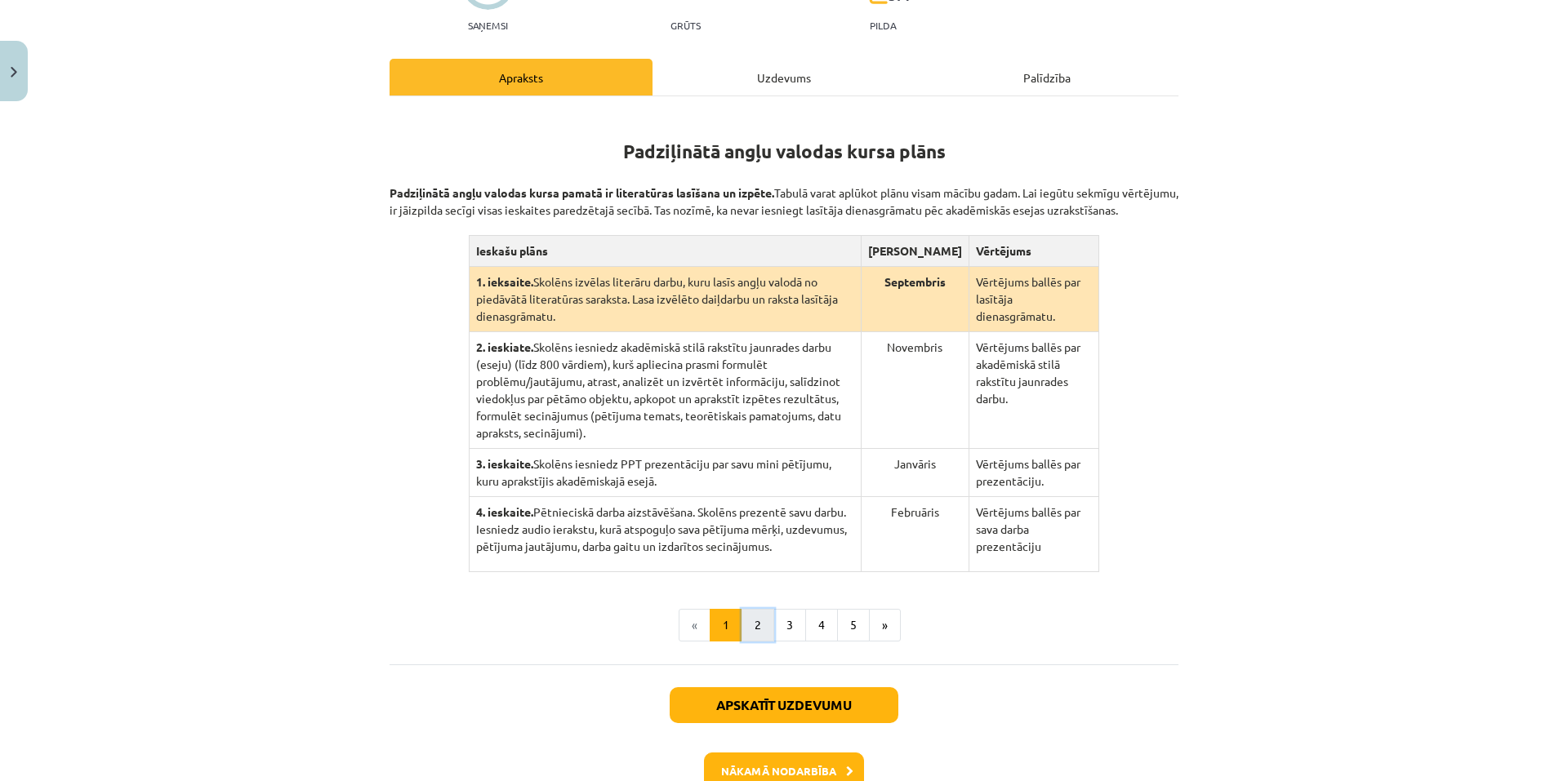
click at [754, 614] on button "2" at bounding box center [757, 624] width 32 height 32
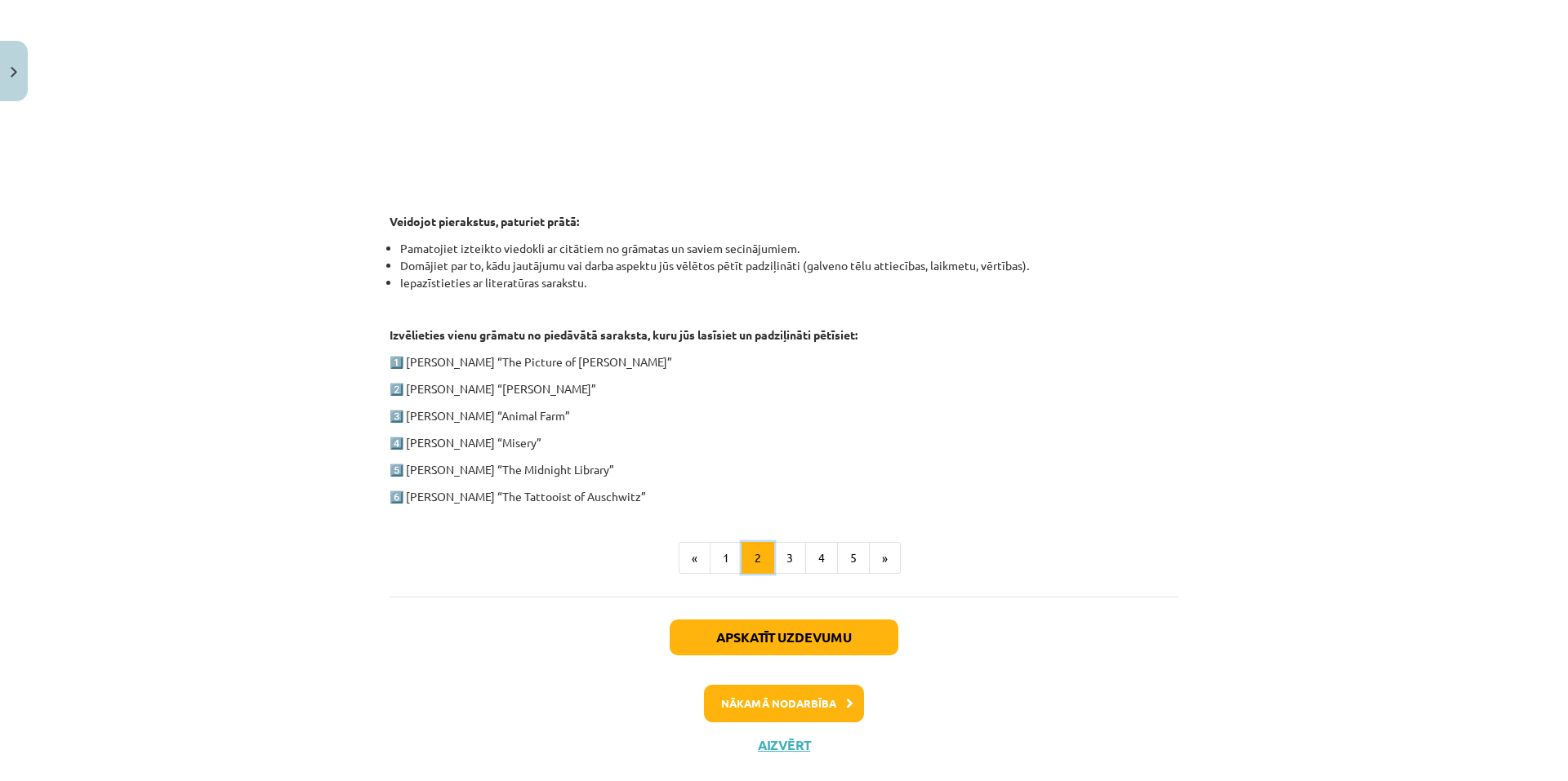
scroll to position [653, 0]
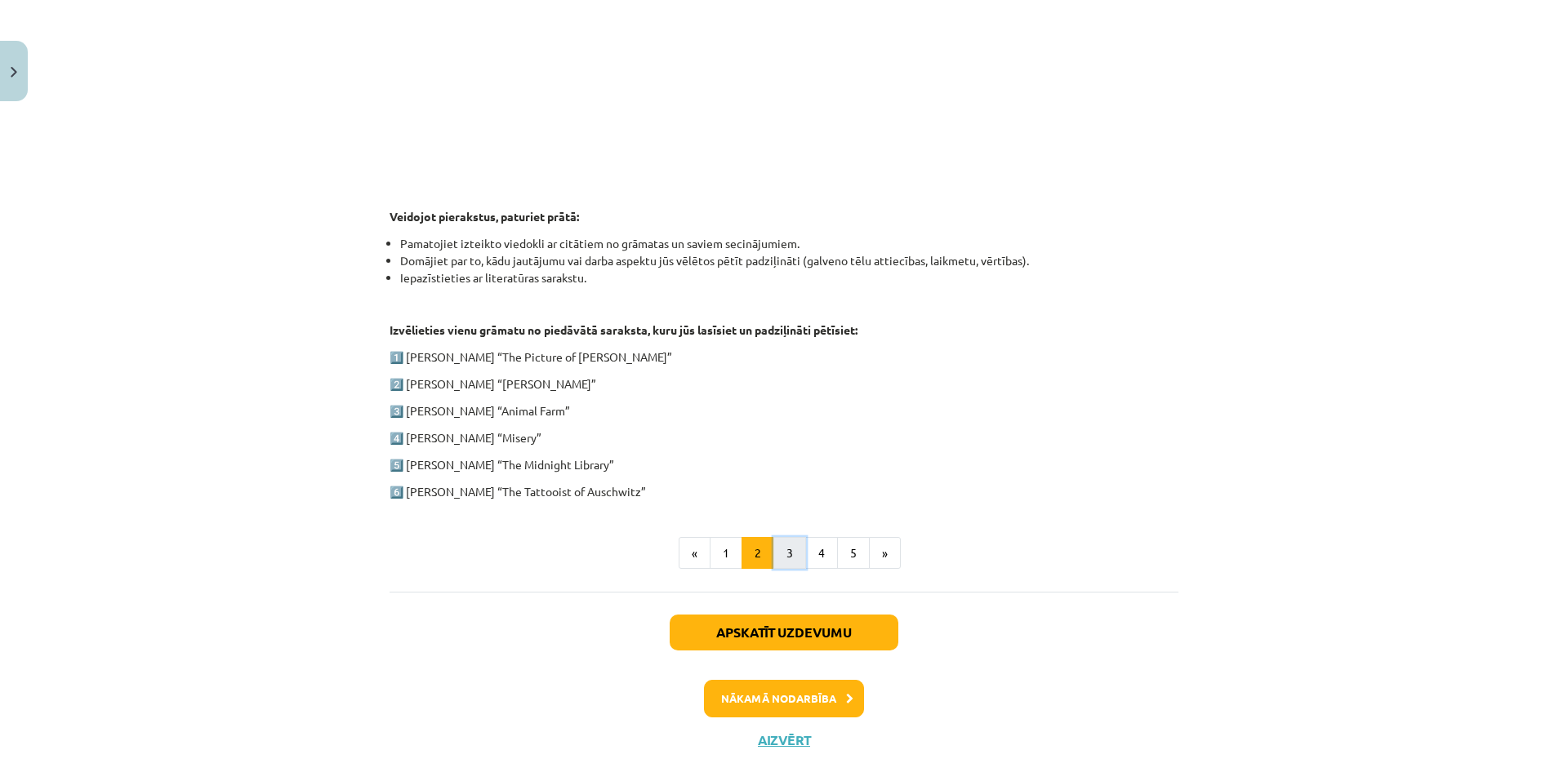
click at [783, 564] on button "3" at bounding box center [789, 553] width 32 height 32
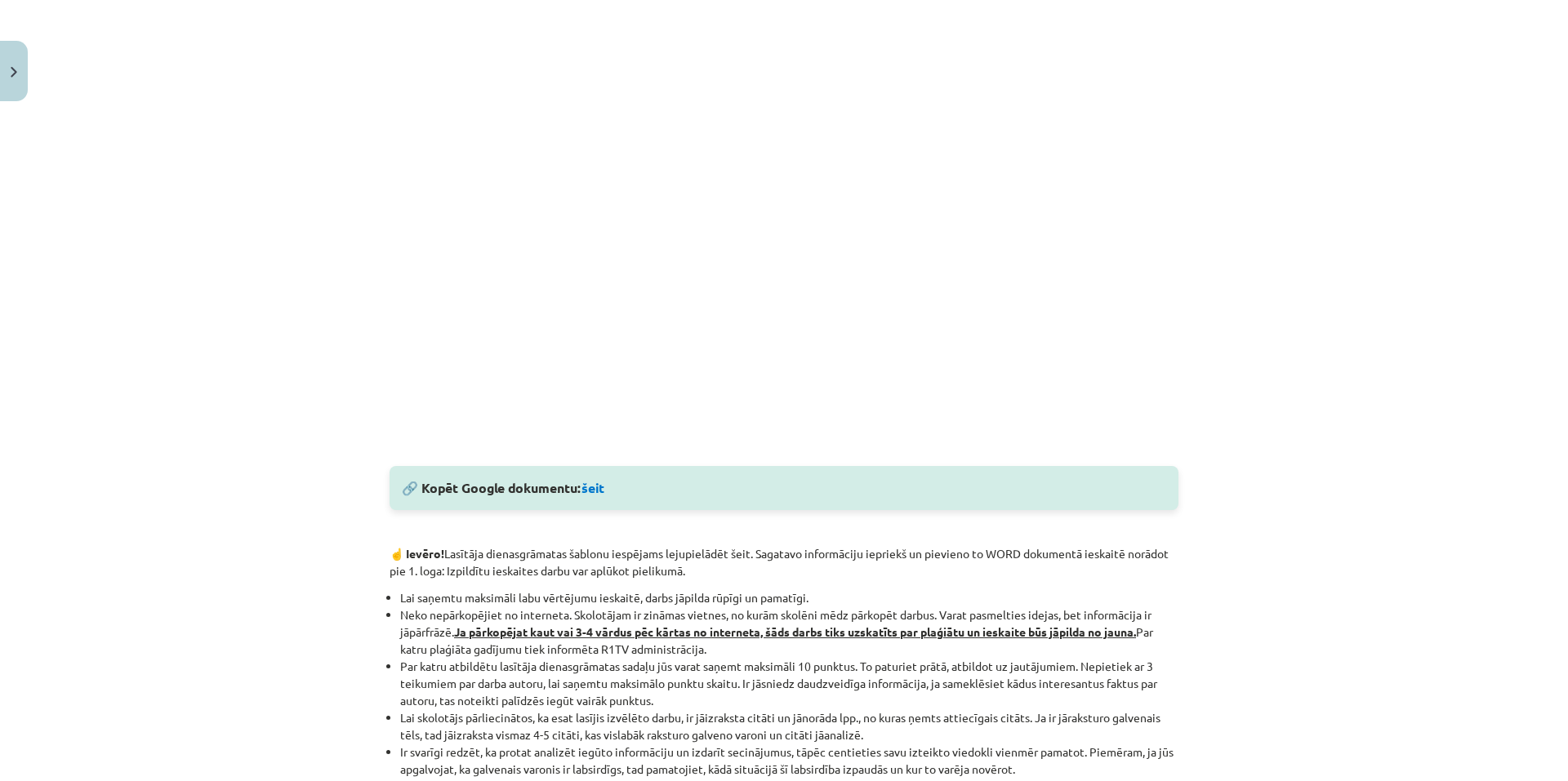
scroll to position [400, 0]
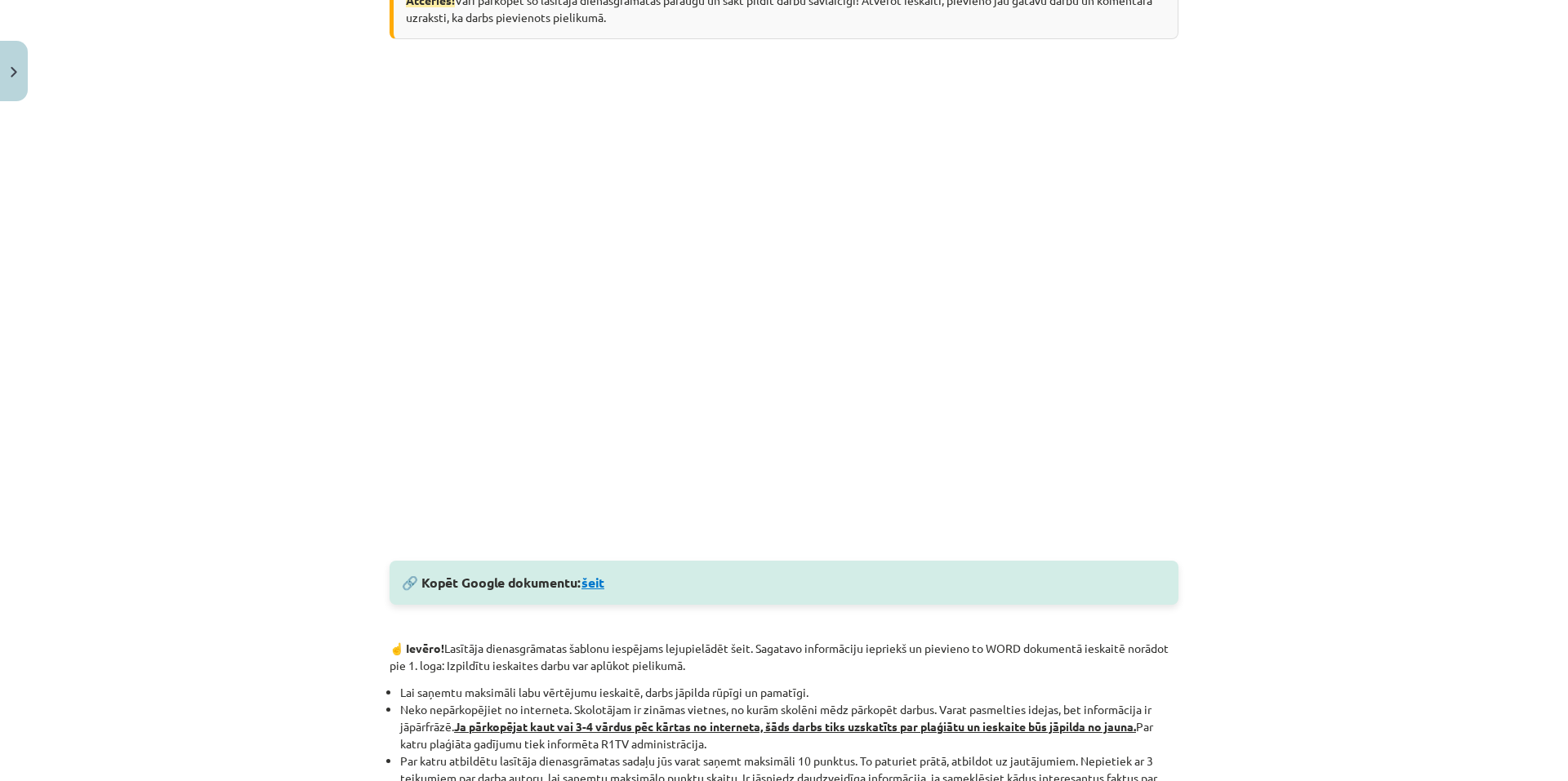
click at [589, 584] on link "šeit" at bounding box center [592, 582] width 23 height 18
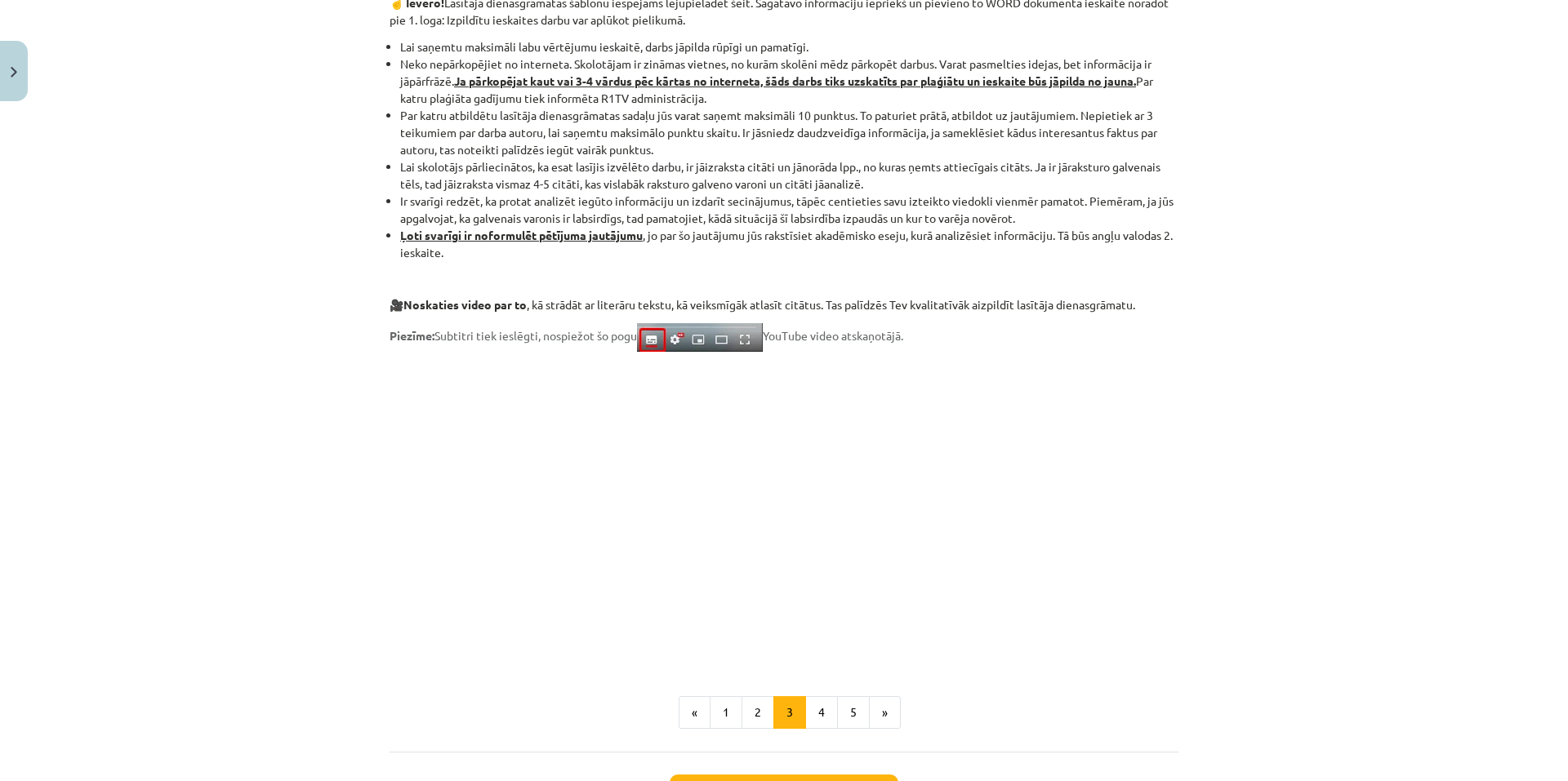
scroll to position [1234, 0]
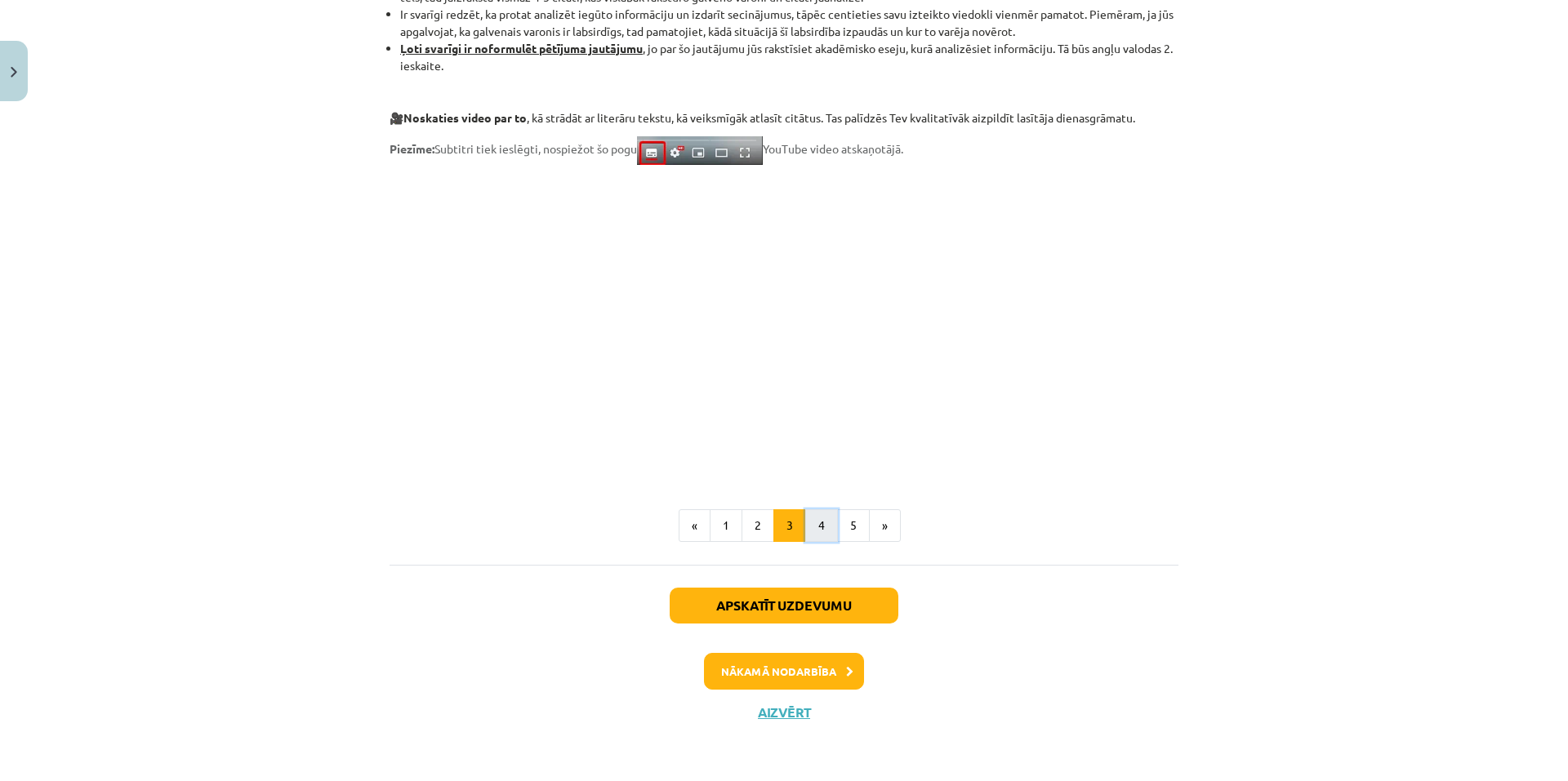
click at [805, 525] on button "4" at bounding box center [820, 526] width 32 height 32
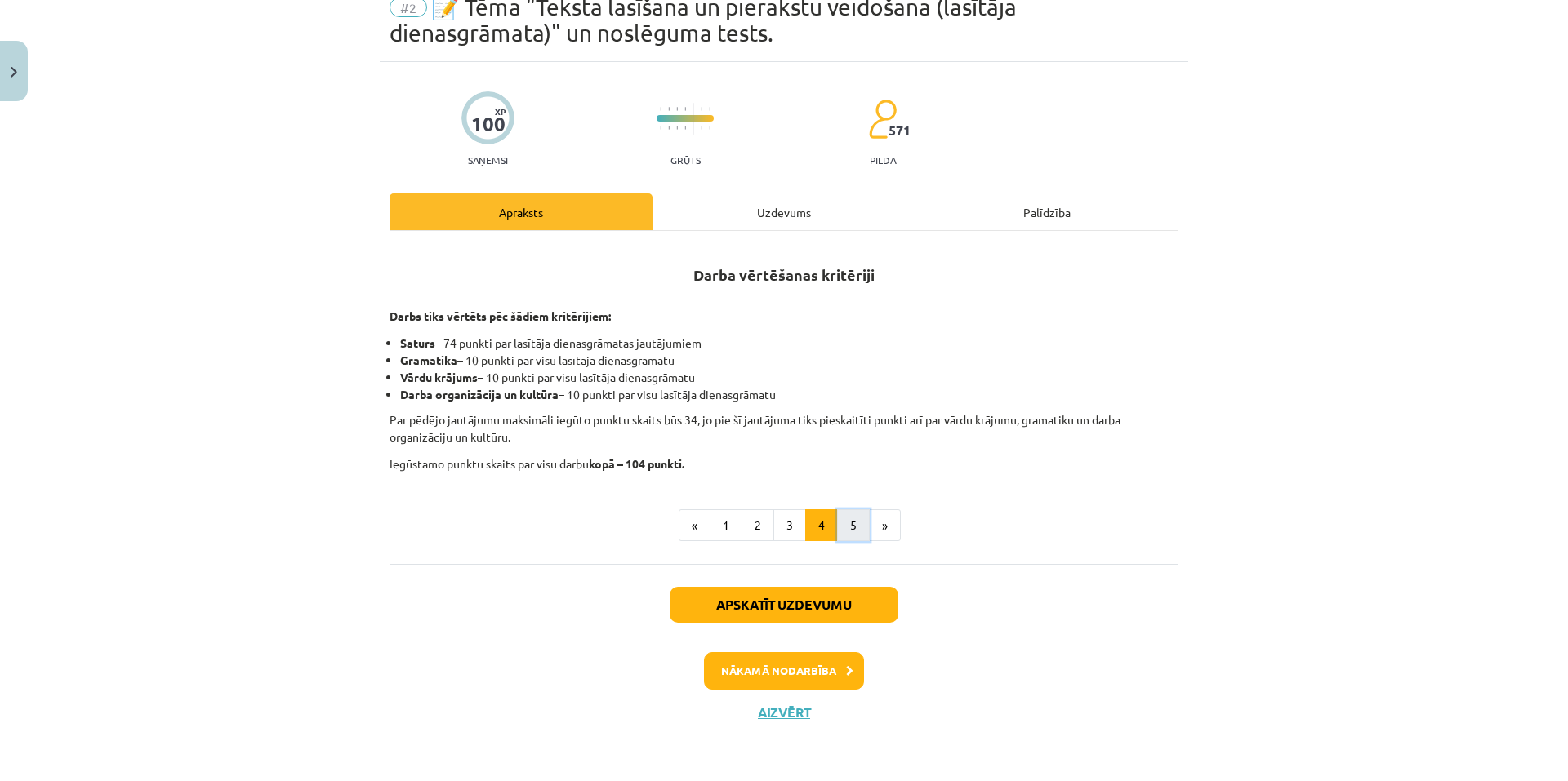
click at [838, 538] on button "5" at bounding box center [853, 526] width 32 height 32
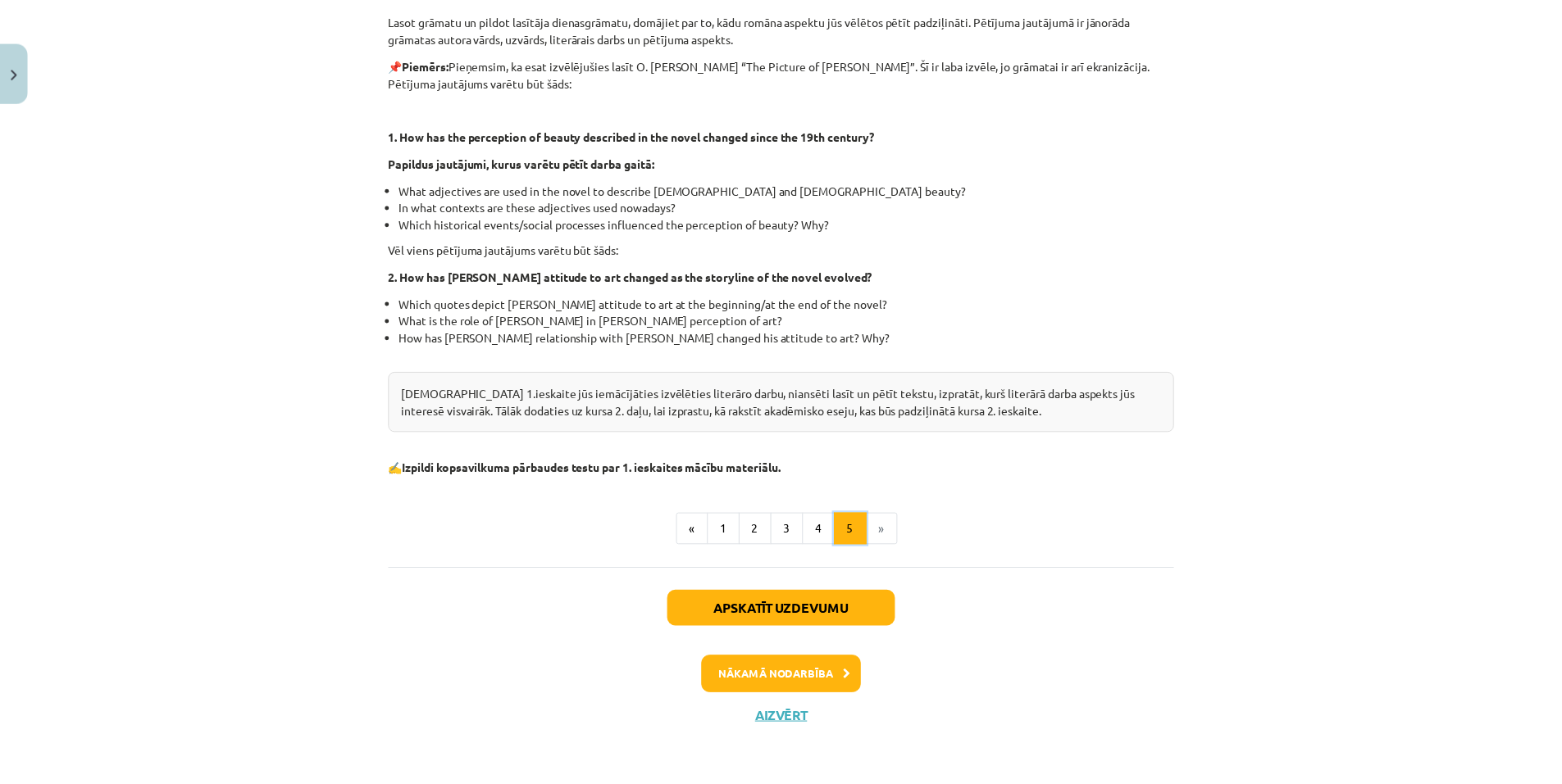
scroll to position [373, 0]
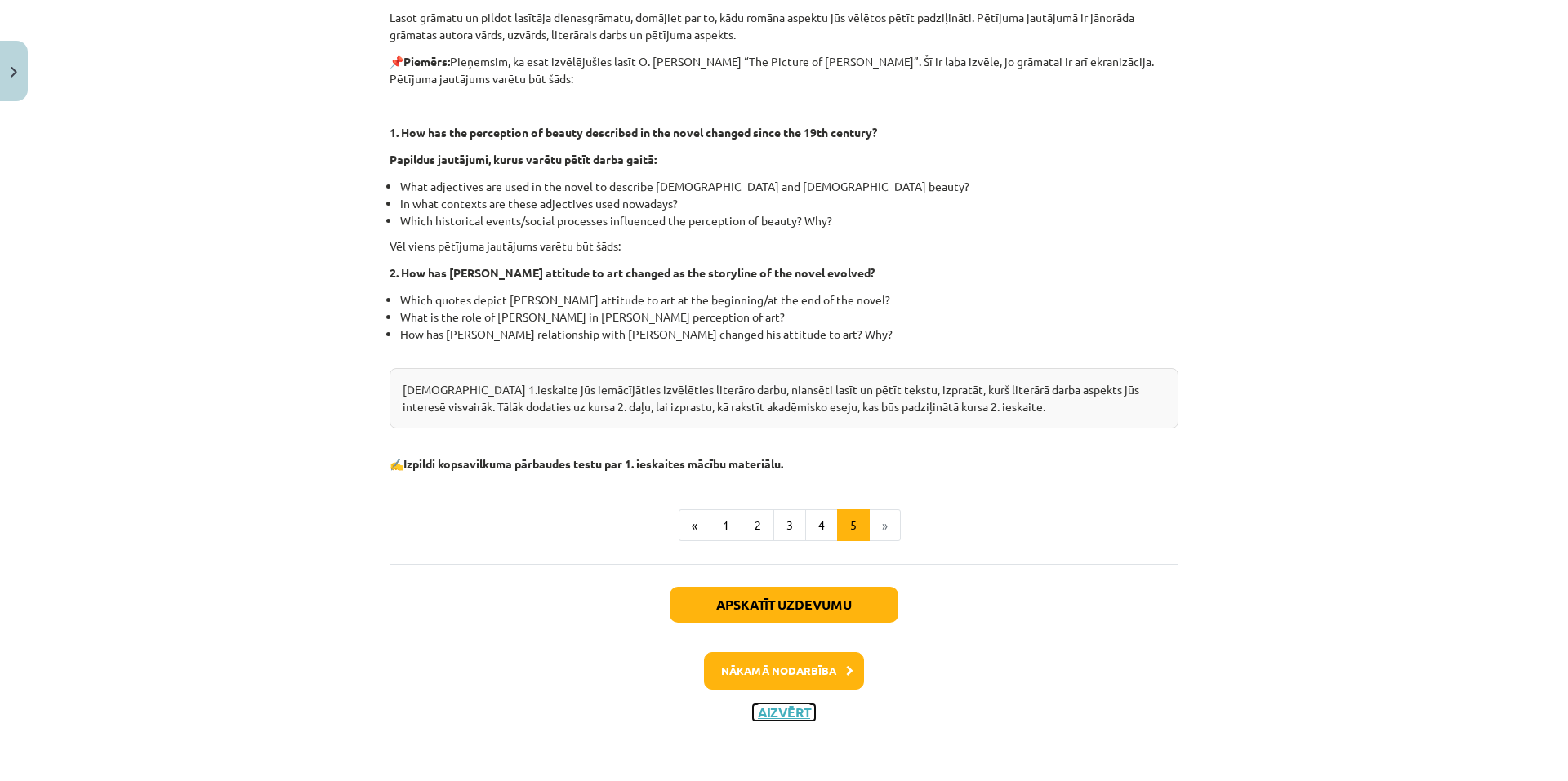
click at [781, 706] on button "Aizvērt" at bounding box center [783, 712] width 62 height 17
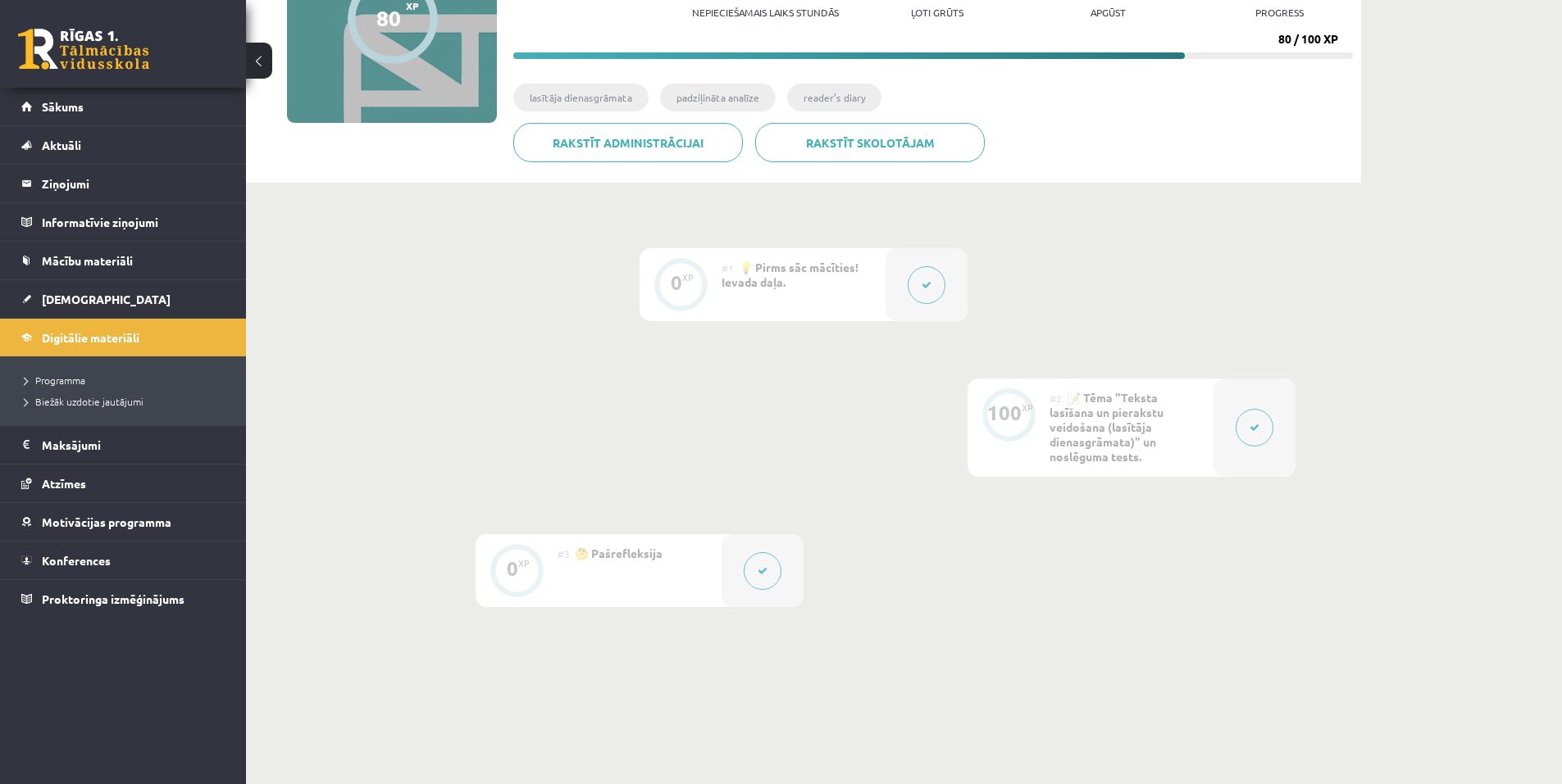
scroll to position [322, 0]
